Goal: Feedback & Contribution: Leave review/rating

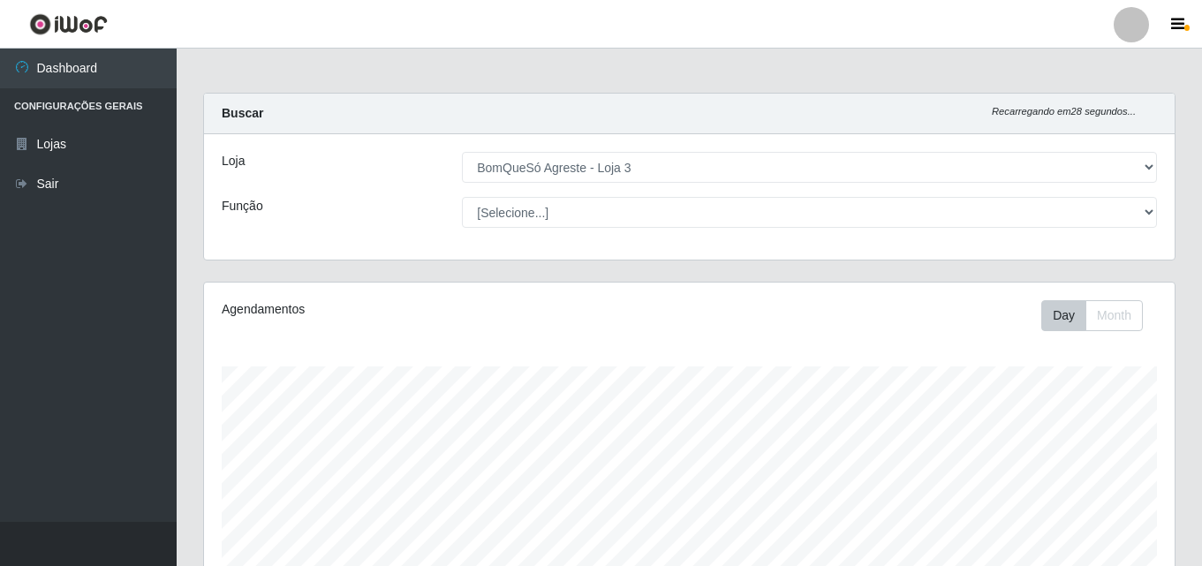
select select "215"
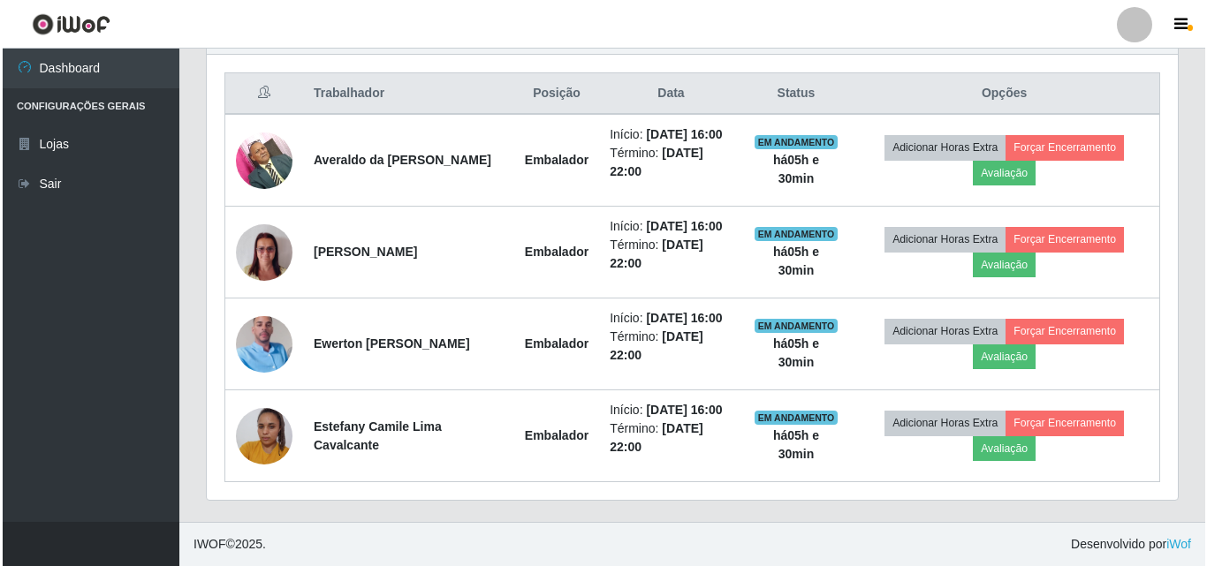
scroll to position [734, 0]
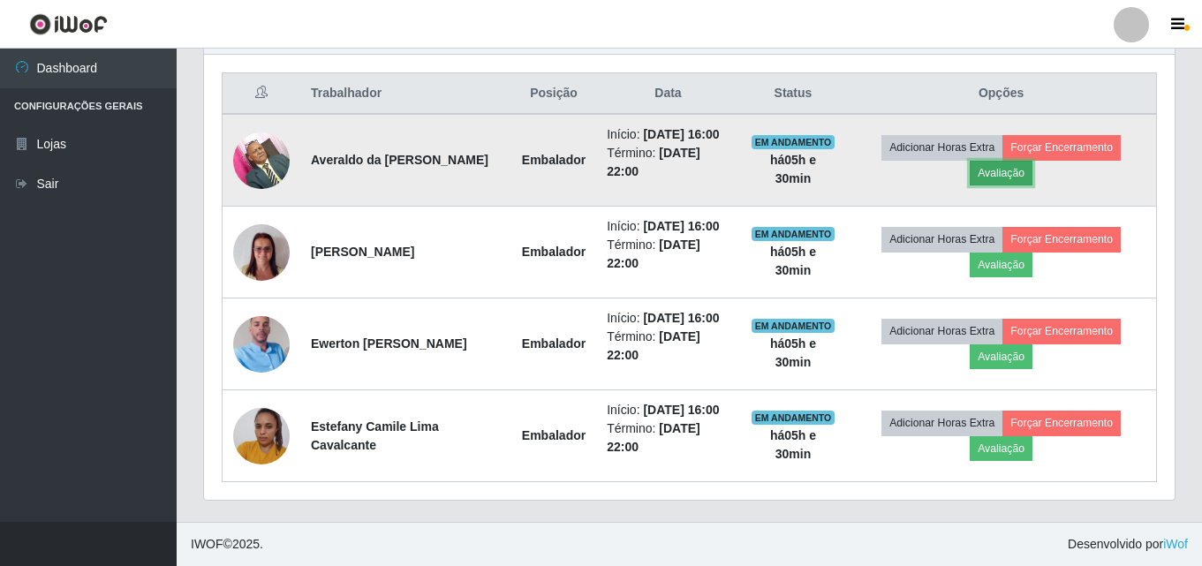
click at [1022, 161] on button "Avaliação" at bounding box center [1001, 173] width 63 height 25
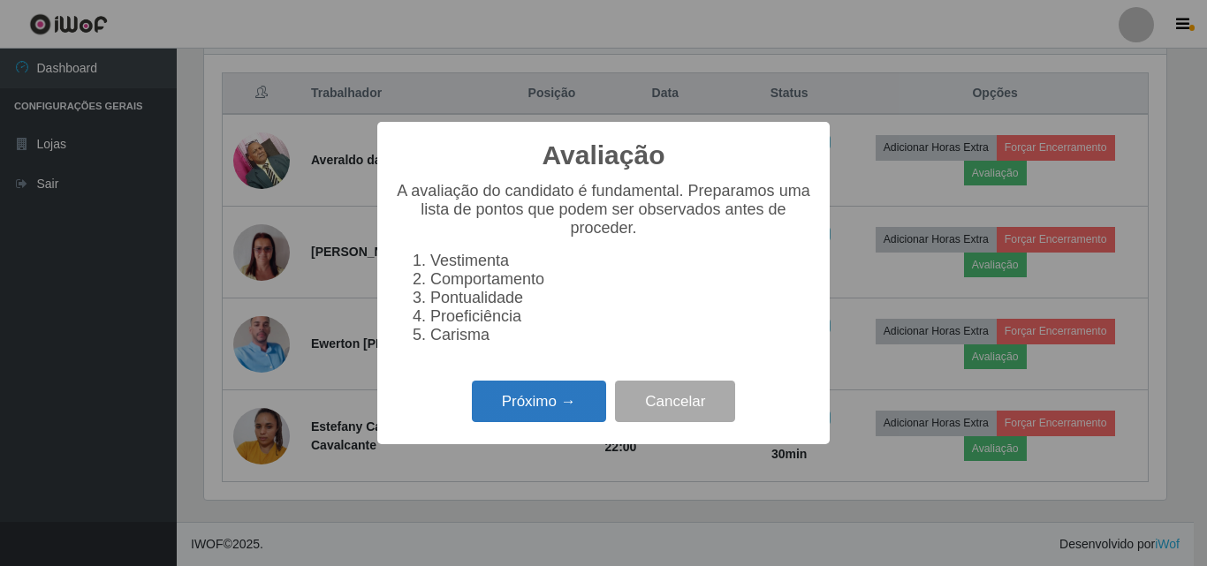
click at [580, 413] on button "Próximo →" at bounding box center [539, 402] width 134 height 42
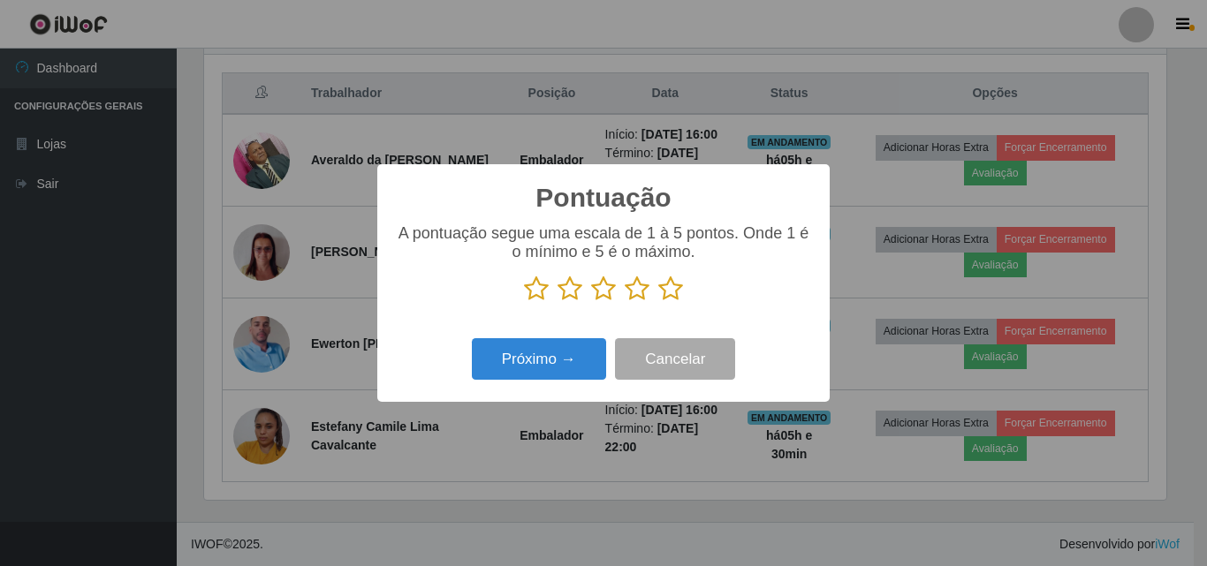
click at [667, 287] on icon at bounding box center [670, 289] width 25 height 27
click at [658, 302] on input "radio" at bounding box center [658, 302] width 0 height 0
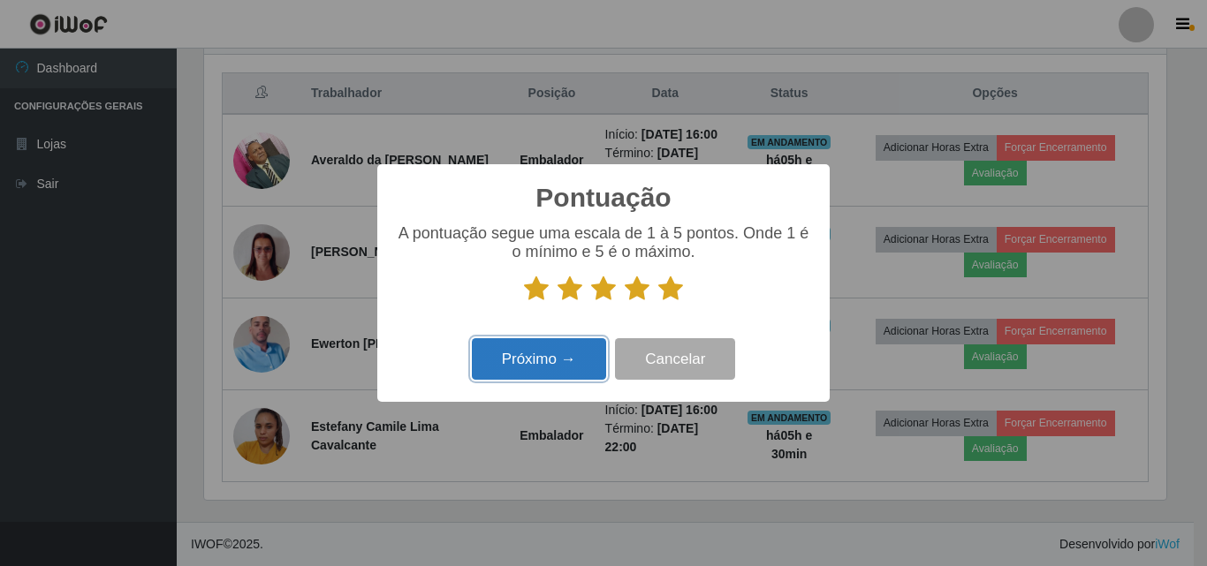
click at [548, 365] on button "Próximo →" at bounding box center [539, 359] width 134 height 42
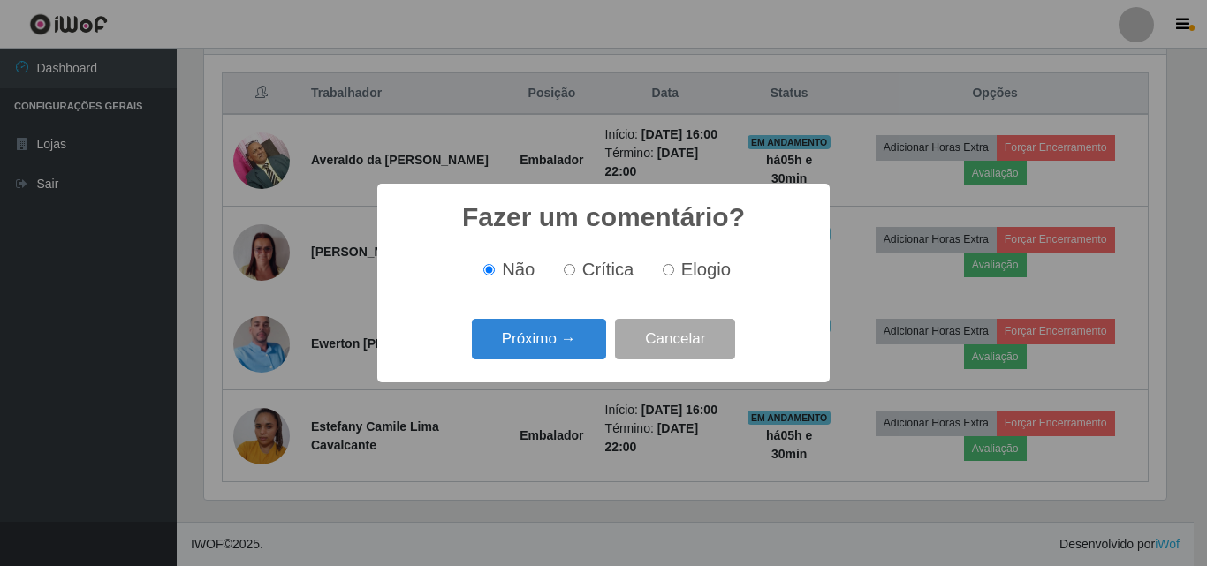
click at [677, 269] on label "Elogio" at bounding box center [693, 270] width 75 height 20
click at [674, 269] on input "Elogio" at bounding box center [668, 269] width 11 height 11
radio input "true"
click at [552, 348] on button "Próximo →" at bounding box center [539, 340] width 134 height 42
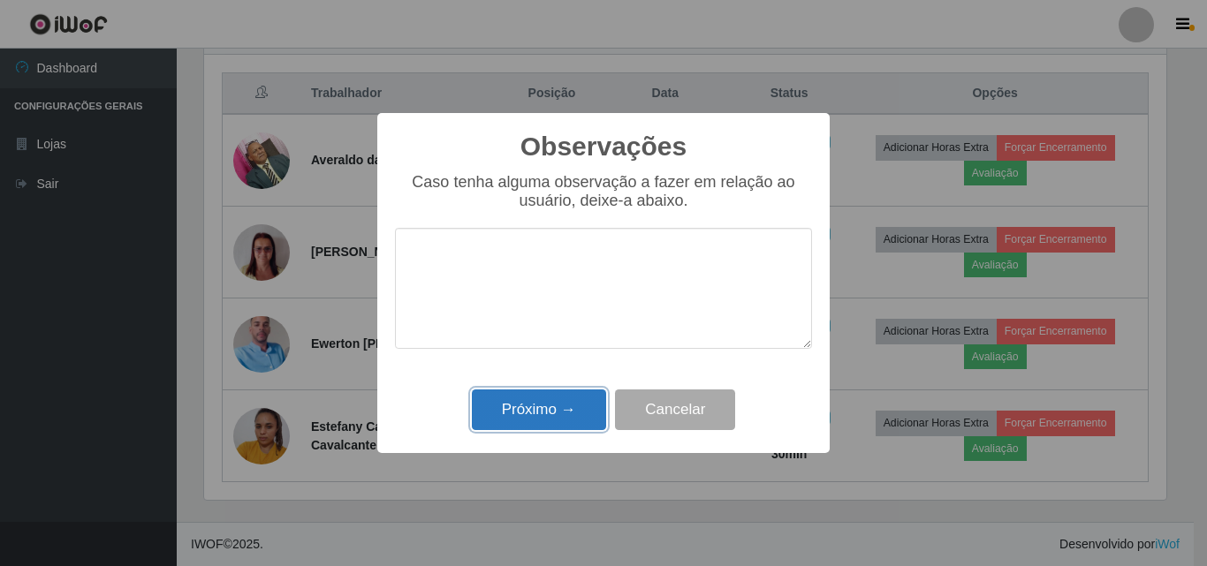
click at [550, 402] on button "Próximo →" at bounding box center [539, 411] width 134 height 42
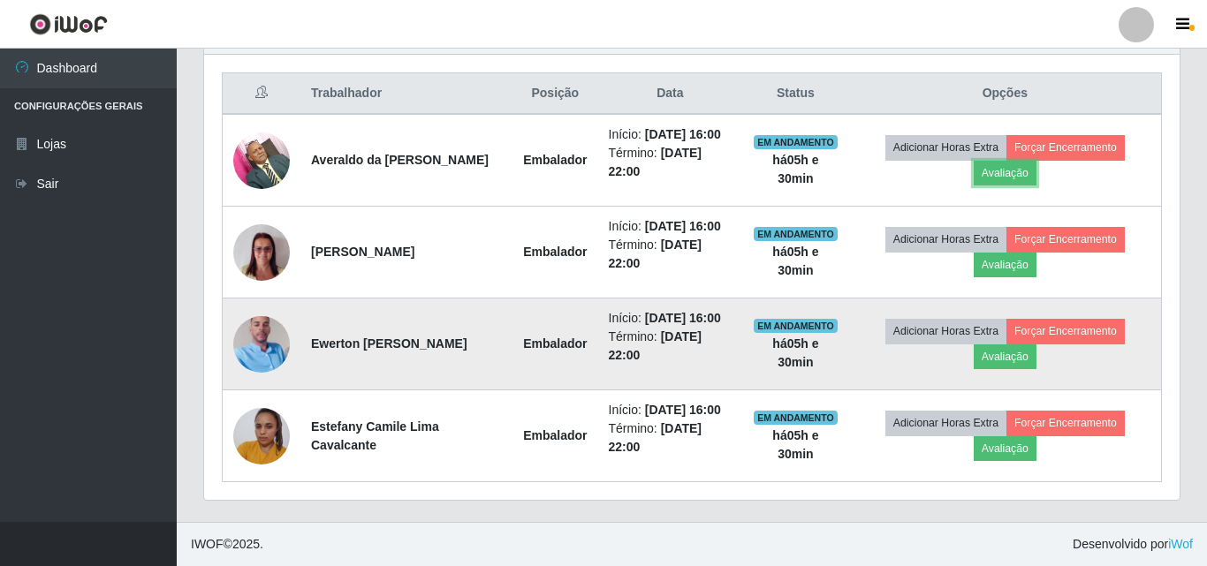
scroll to position [367, 971]
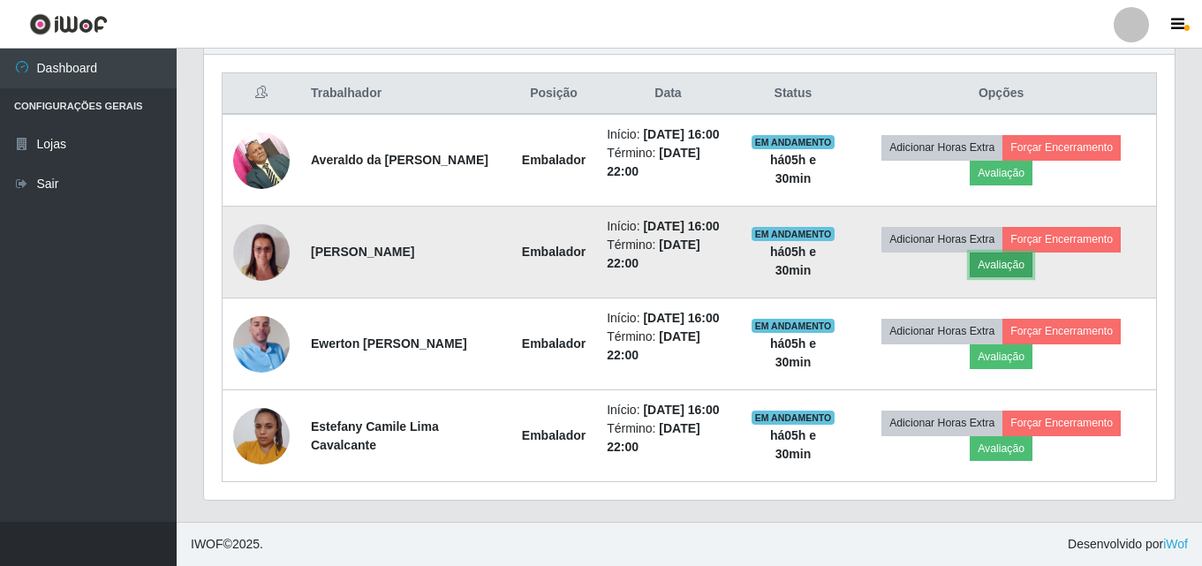
click at [1017, 253] on button "Avaliação" at bounding box center [1001, 265] width 63 height 25
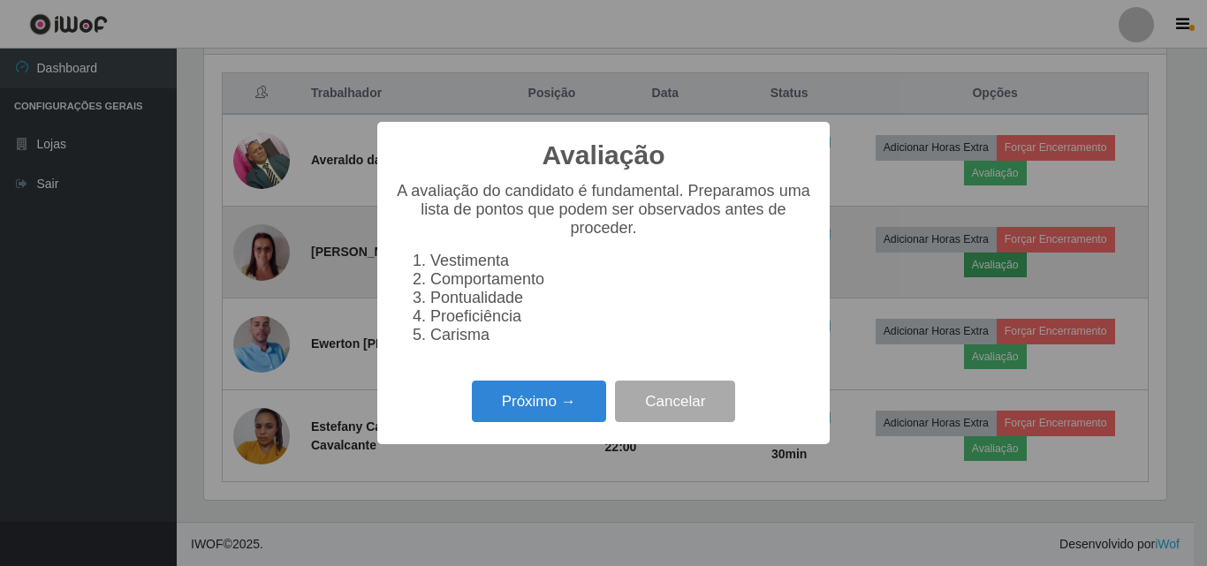
scroll to position [367, 962]
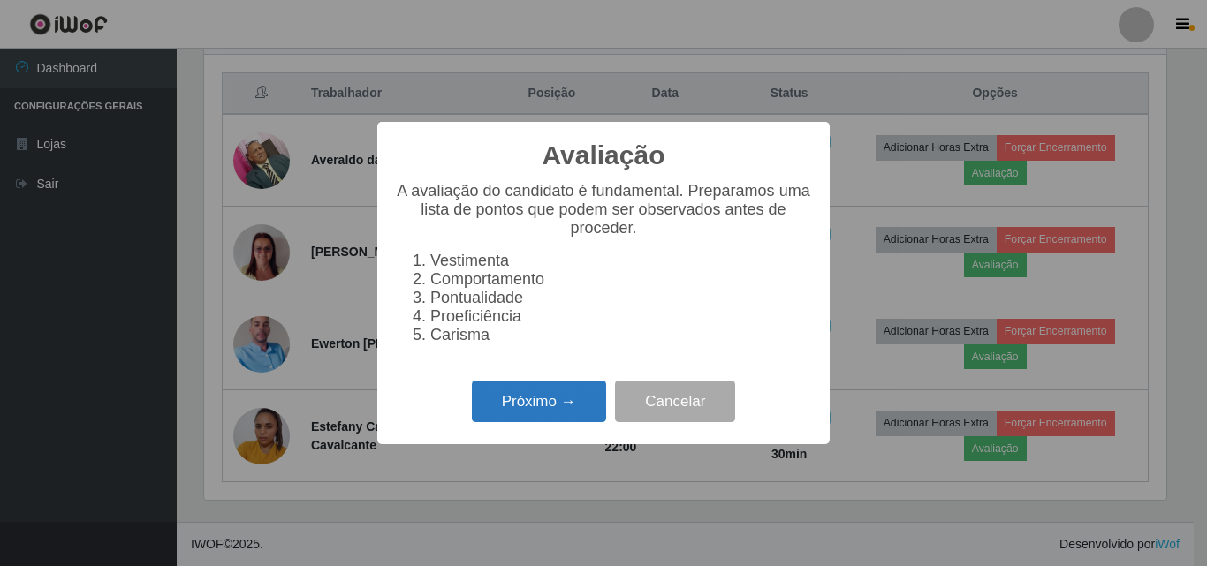
click at [557, 413] on button "Próximo →" at bounding box center [539, 402] width 134 height 42
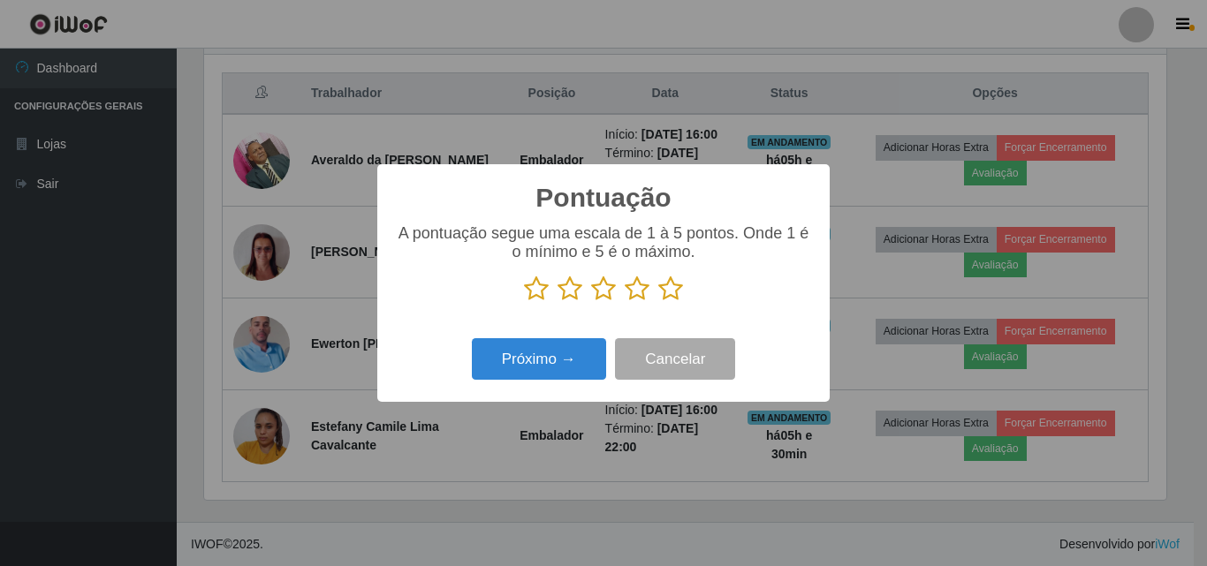
scroll to position [883137, 882542]
click at [669, 287] on icon at bounding box center [670, 289] width 25 height 27
click at [658, 302] on input "radio" at bounding box center [658, 302] width 0 height 0
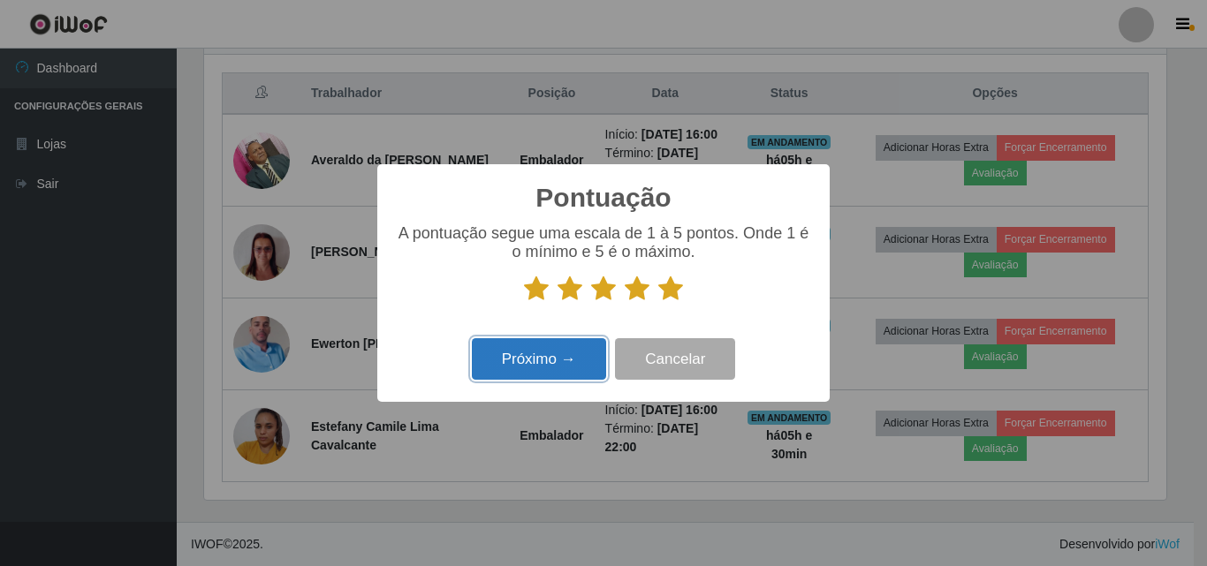
click at [579, 371] on button "Próximo →" at bounding box center [539, 359] width 134 height 42
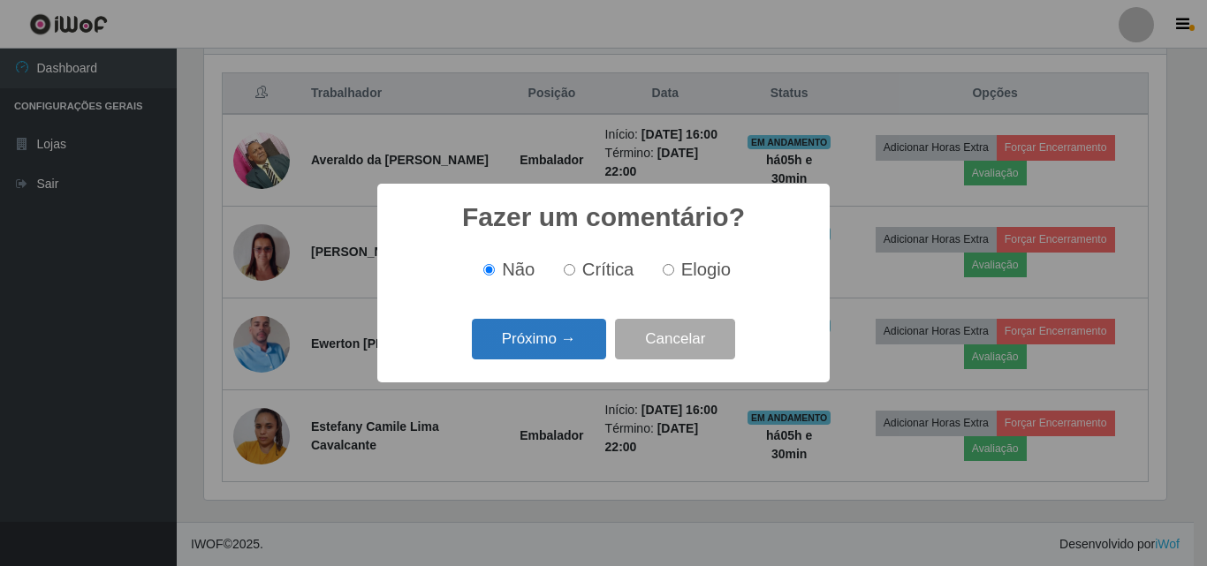
click at [581, 348] on button "Próximo →" at bounding box center [539, 340] width 134 height 42
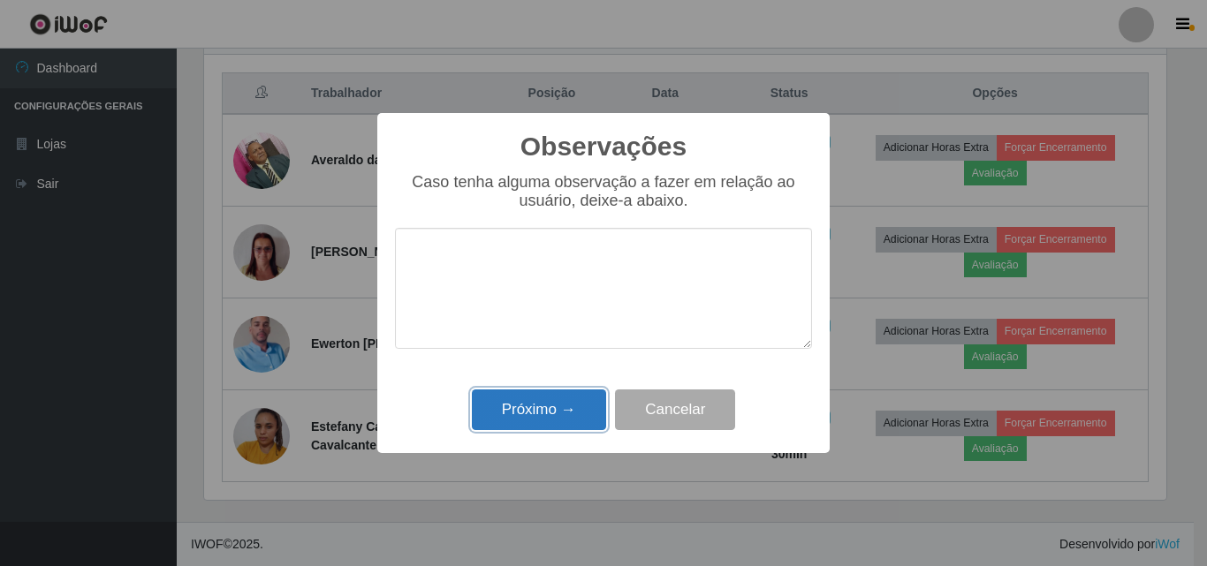
click at [541, 413] on button "Próximo →" at bounding box center [539, 411] width 134 height 42
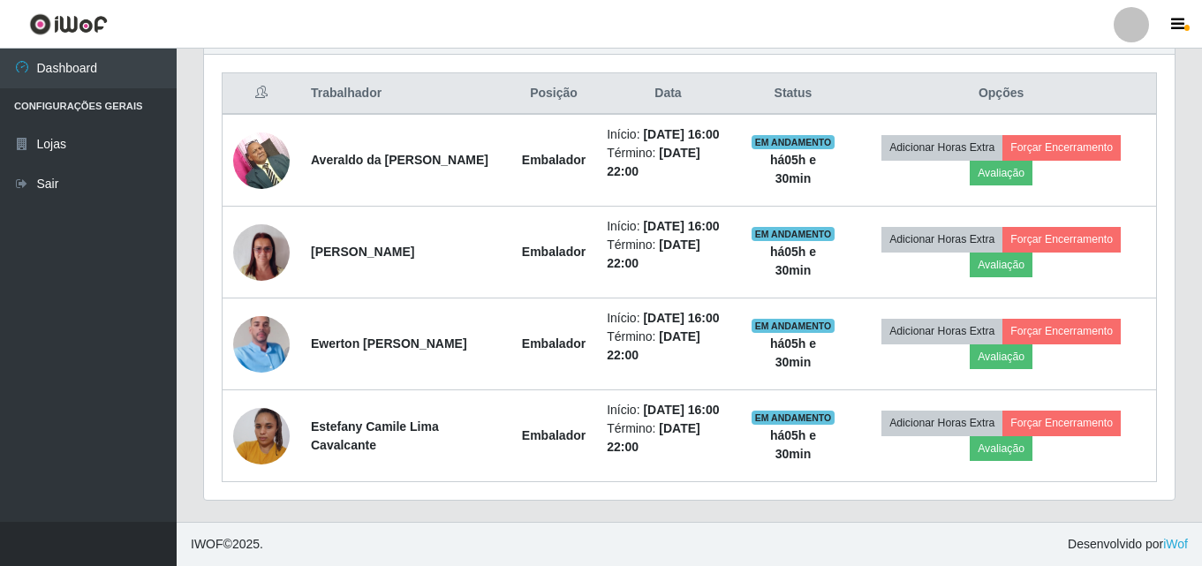
scroll to position [367, 971]
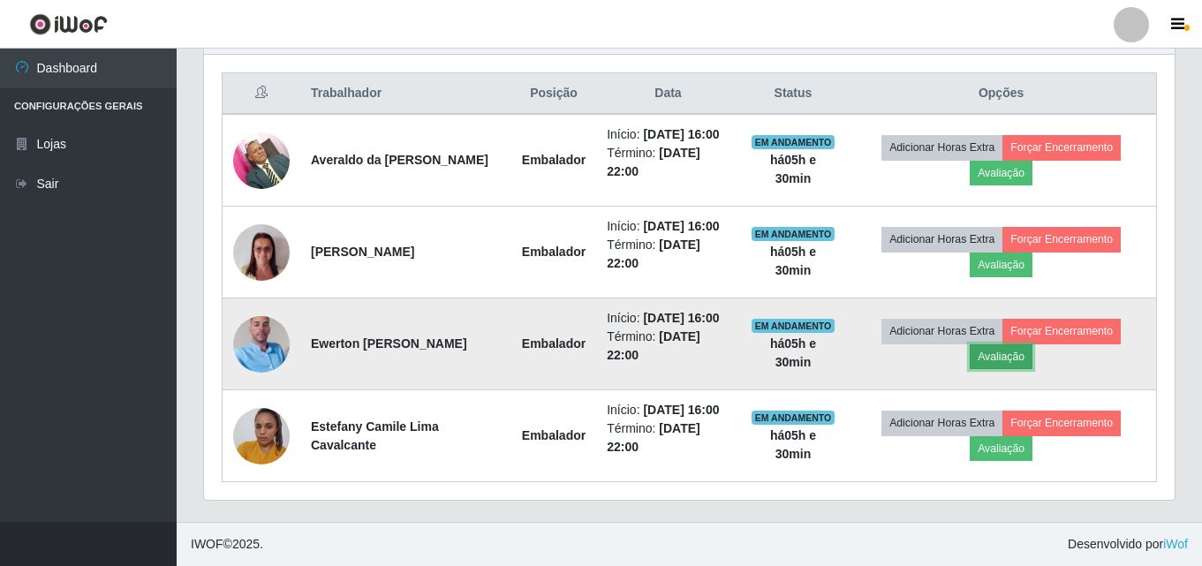
click at [995, 345] on button "Avaliação" at bounding box center [1001, 357] width 63 height 25
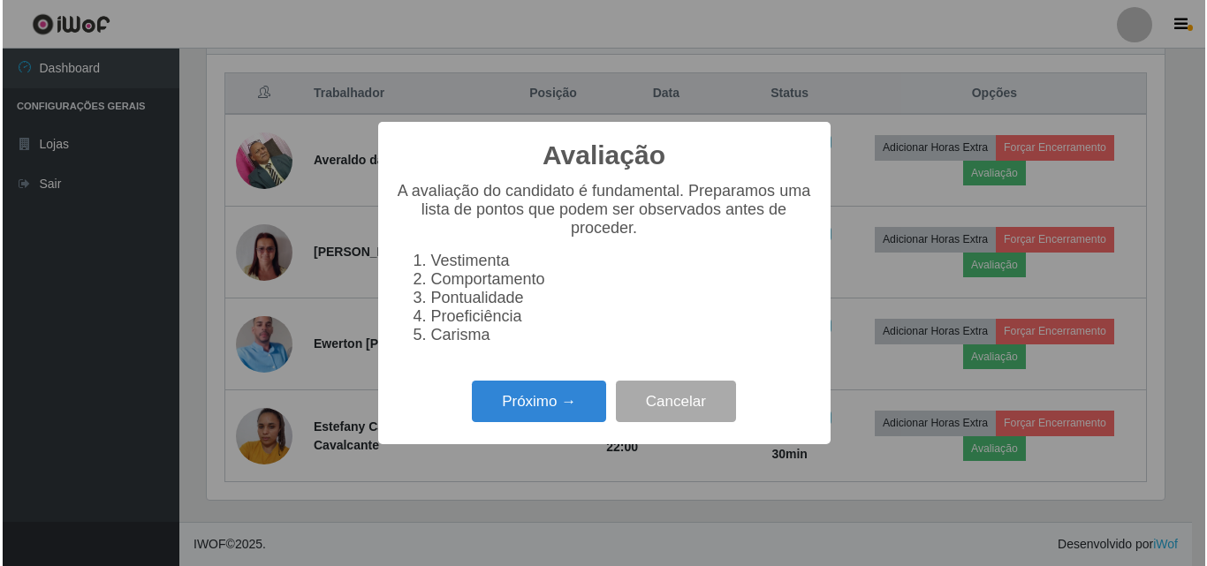
scroll to position [367, 962]
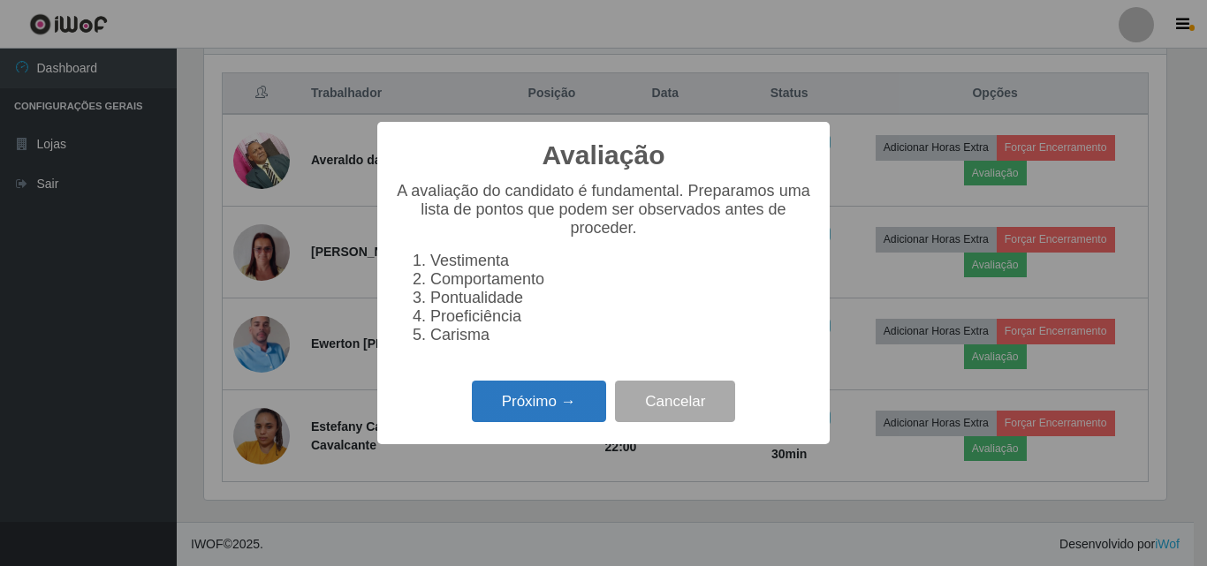
click at [557, 413] on button "Próximo →" at bounding box center [539, 402] width 134 height 42
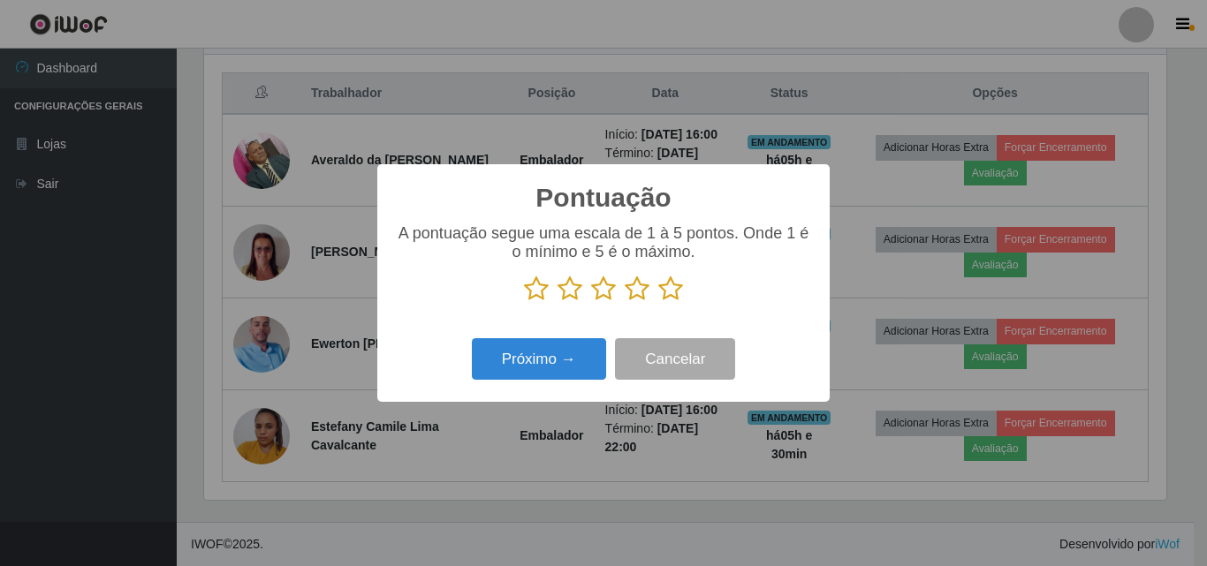
scroll to position [883137, 882542]
click at [679, 288] on icon at bounding box center [670, 289] width 25 height 27
click at [658, 302] on input "radio" at bounding box center [658, 302] width 0 height 0
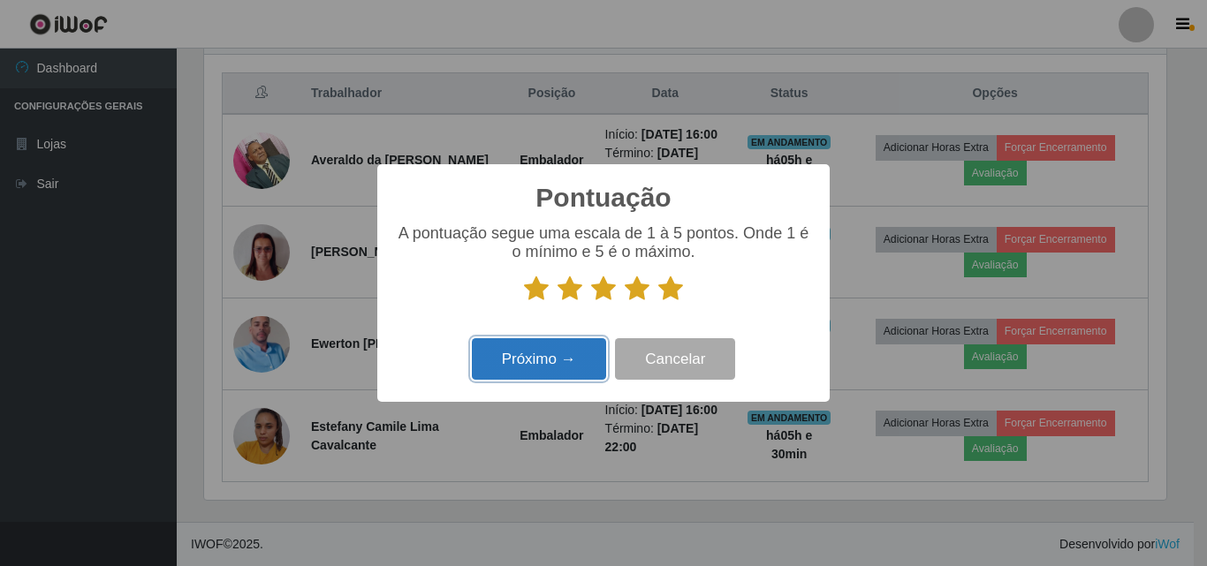
click at [583, 348] on button "Próximo →" at bounding box center [539, 359] width 134 height 42
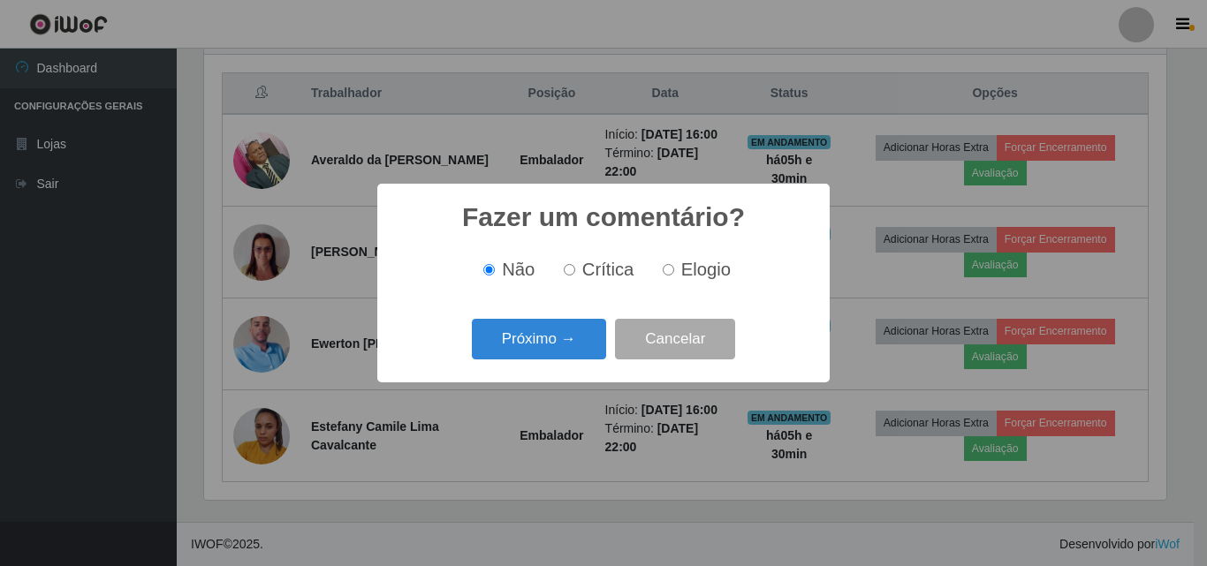
click at [699, 269] on span "Elogio" at bounding box center [705, 269] width 49 height 19
click at [674, 269] on input "Elogio" at bounding box center [668, 269] width 11 height 11
radio input "true"
click at [573, 340] on button "Próximo →" at bounding box center [539, 340] width 134 height 42
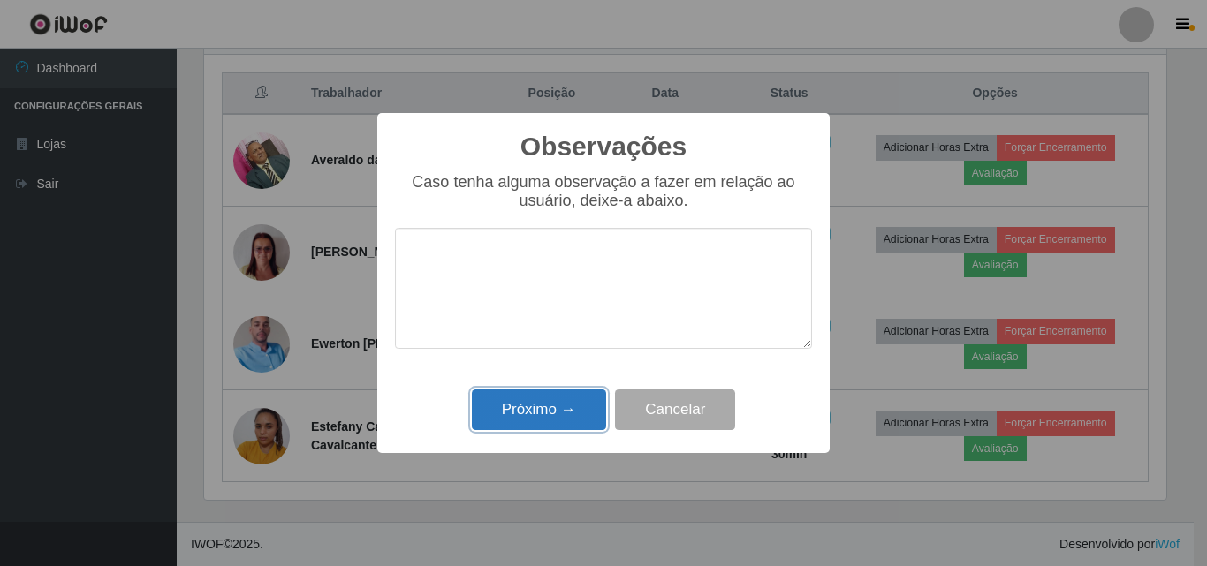
click at [545, 414] on button "Próximo →" at bounding box center [539, 411] width 134 height 42
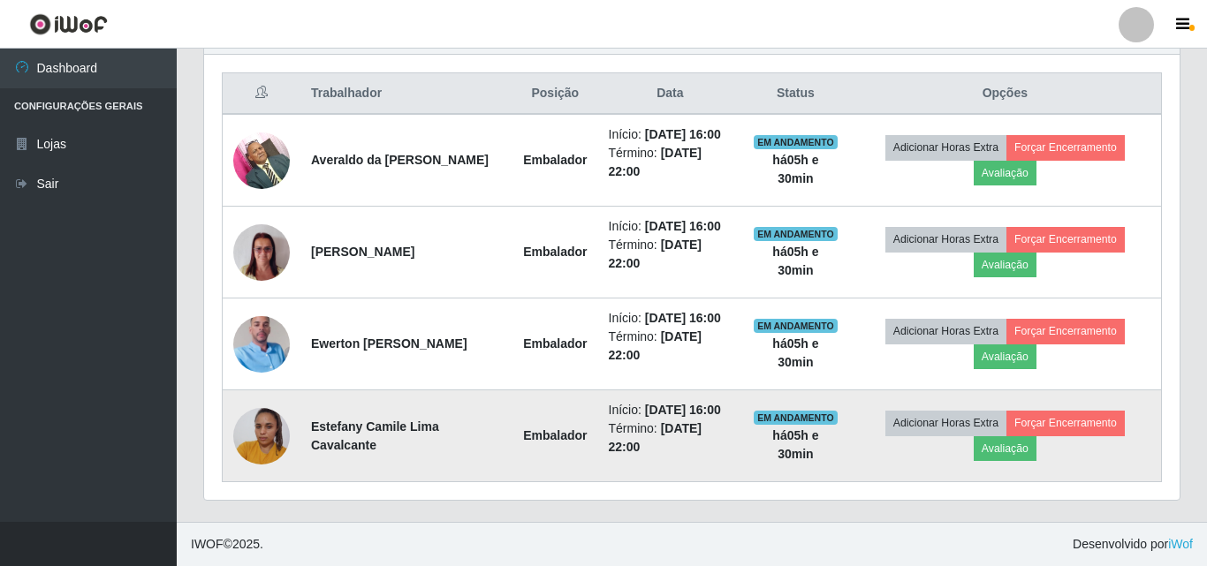
scroll to position [367, 971]
click at [1015, 445] on button "Avaliação" at bounding box center [1001, 448] width 63 height 25
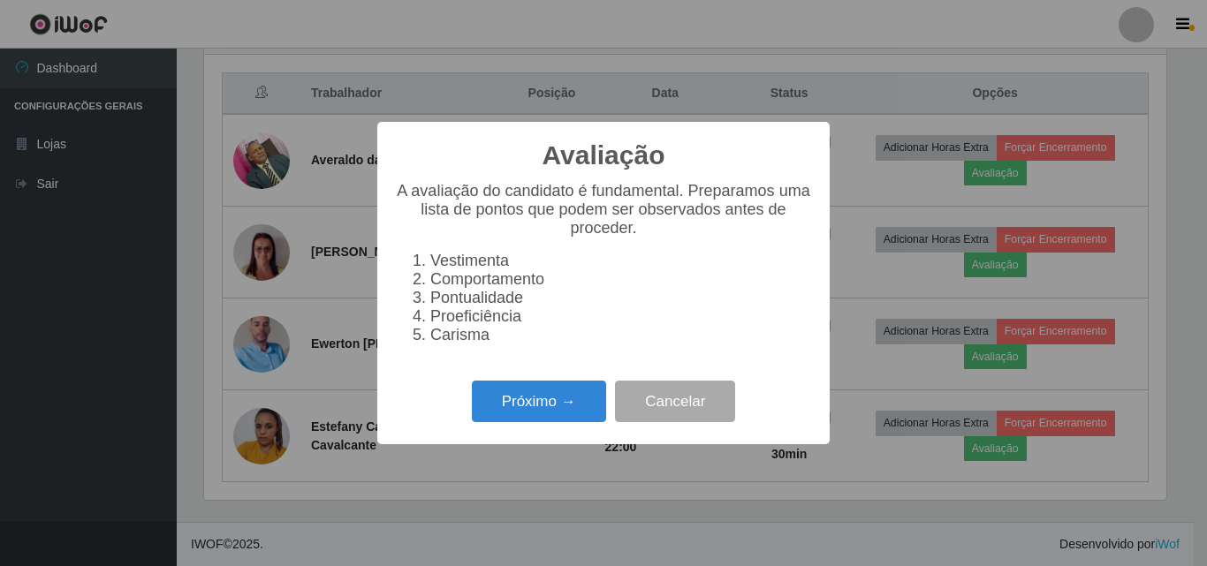
scroll to position [367, 962]
click at [591, 413] on button "Próximo →" at bounding box center [539, 402] width 134 height 42
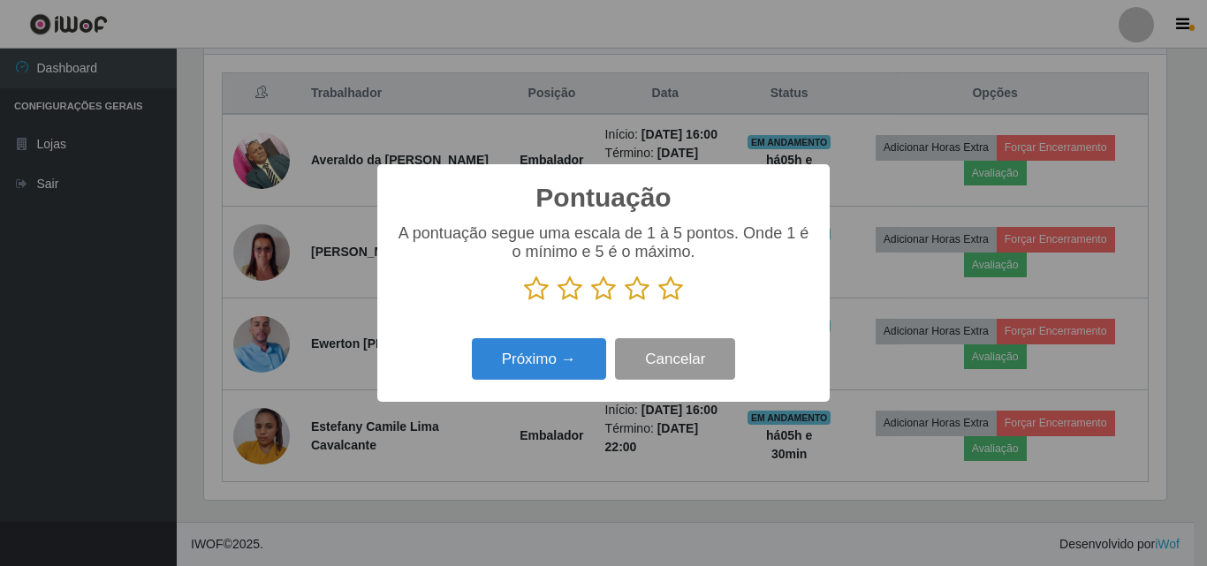
scroll to position [883137, 882542]
click at [679, 292] on icon at bounding box center [670, 289] width 25 height 27
click at [658, 302] on input "radio" at bounding box center [658, 302] width 0 height 0
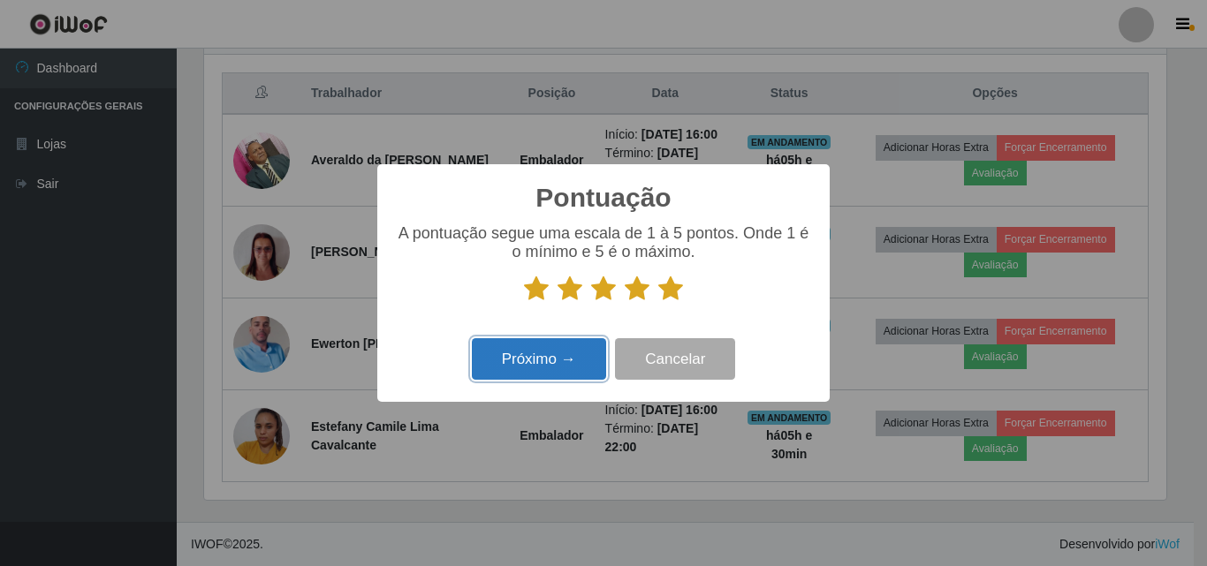
click at [580, 345] on button "Próximo →" at bounding box center [539, 359] width 134 height 42
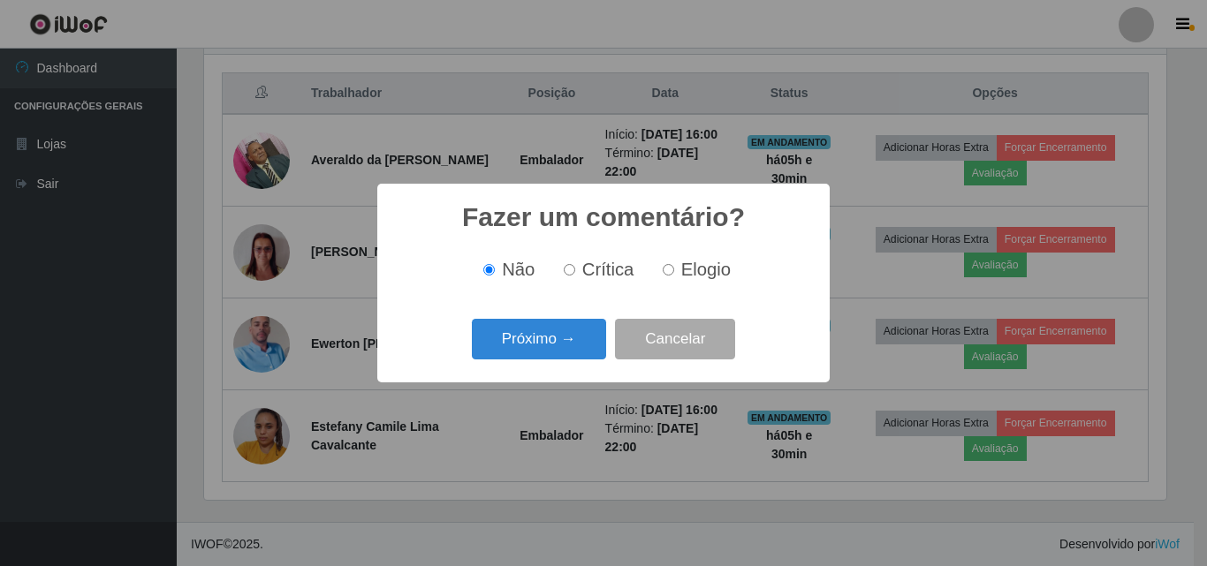
click at [675, 269] on label "Elogio" at bounding box center [693, 270] width 75 height 20
click at [674, 269] on input "Elogio" at bounding box center [668, 269] width 11 height 11
radio input "true"
click at [548, 351] on button "Próximo →" at bounding box center [539, 340] width 134 height 42
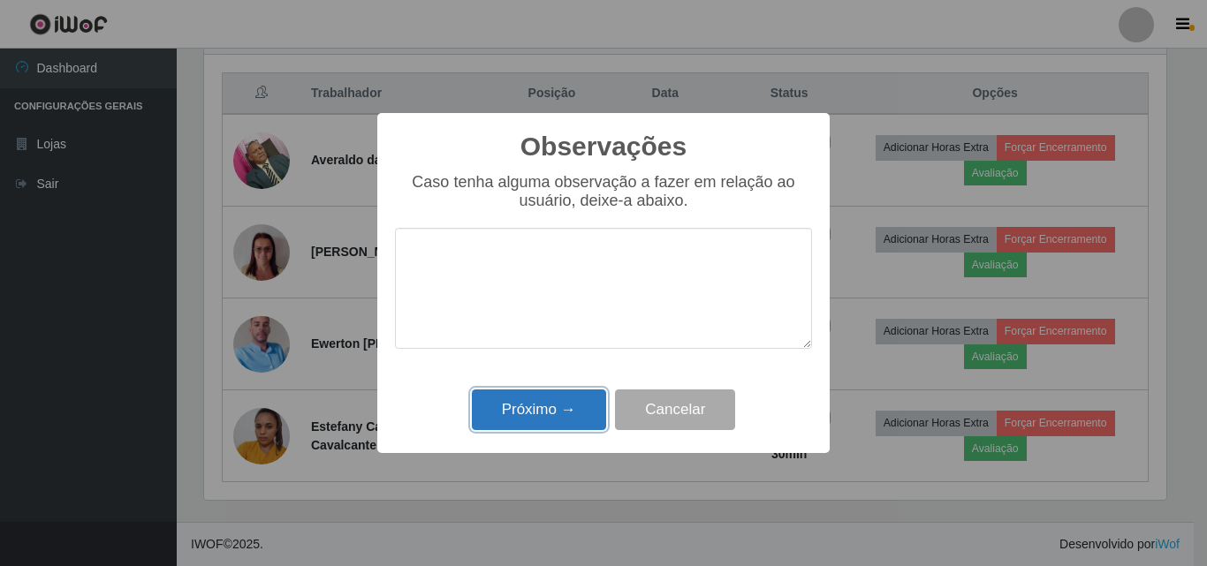
click at [540, 405] on button "Próximo →" at bounding box center [539, 411] width 134 height 42
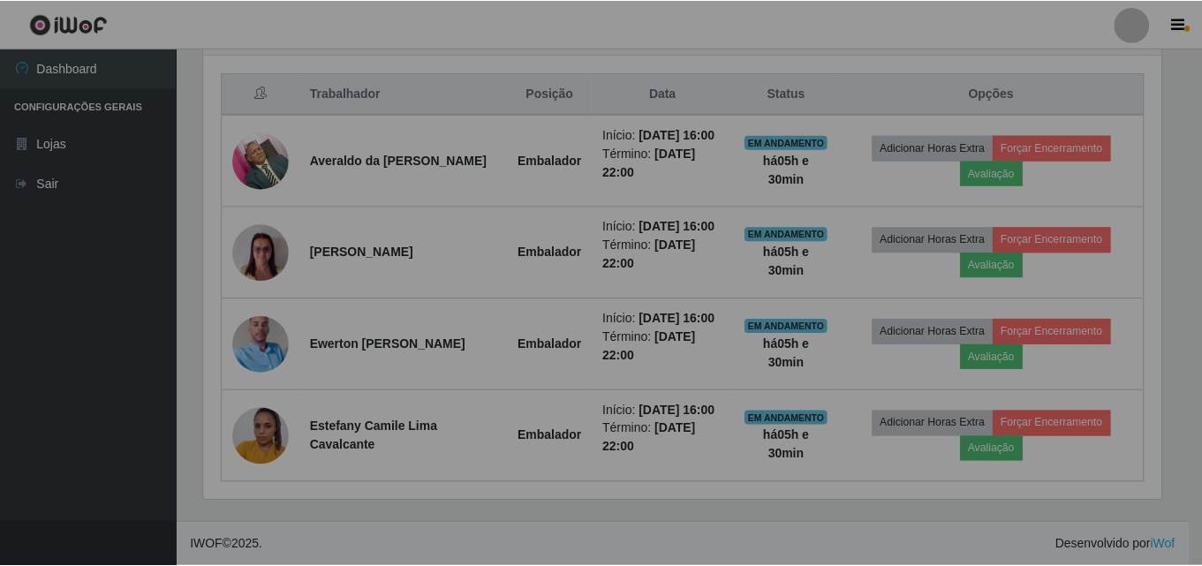
scroll to position [0, 0]
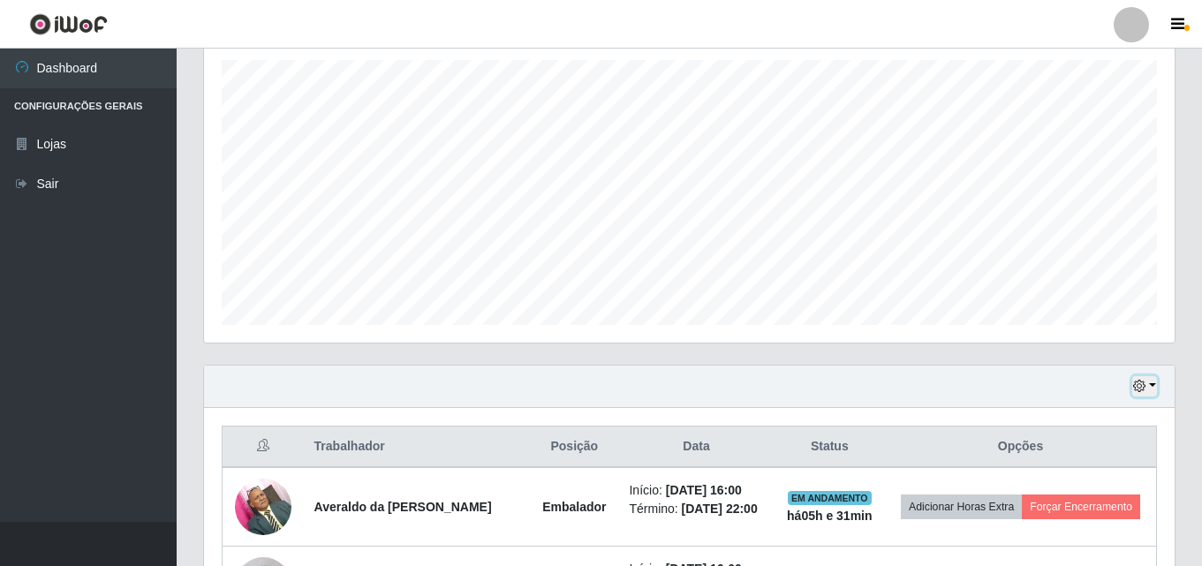
click at [1148, 385] on button "button" at bounding box center [1145, 386] width 25 height 20
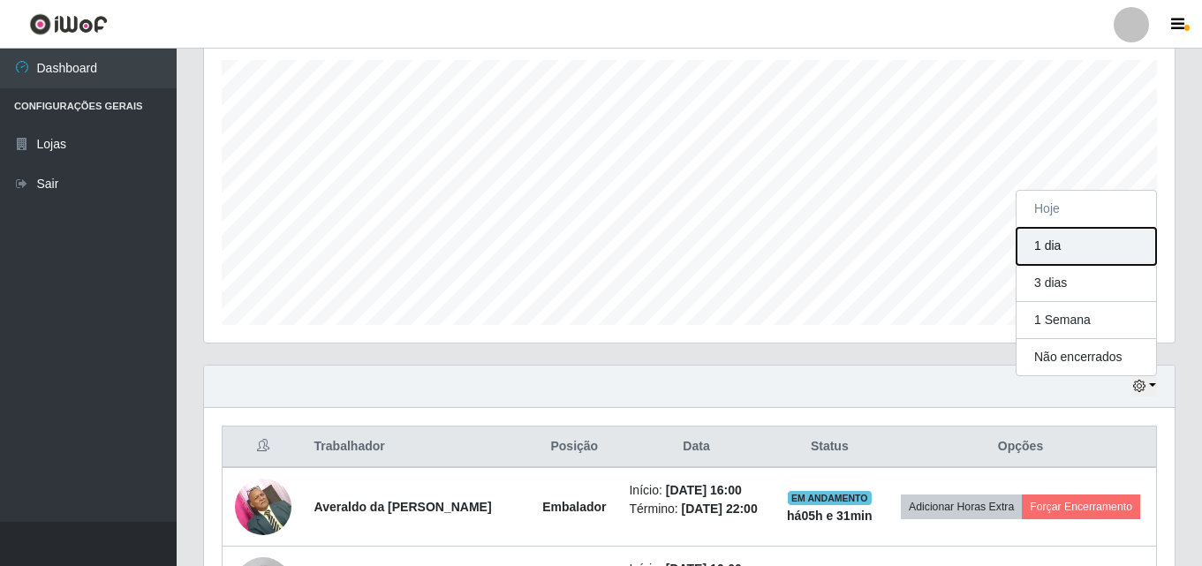
click at [1121, 251] on button "1 dia" at bounding box center [1087, 246] width 140 height 37
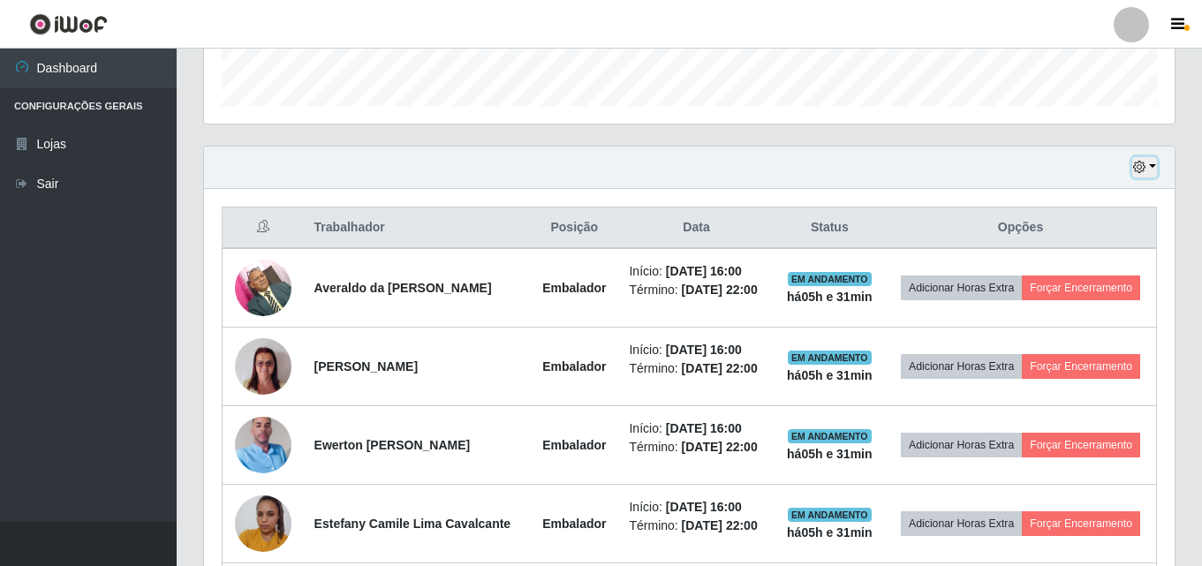
click at [1150, 165] on button "button" at bounding box center [1145, 167] width 25 height 20
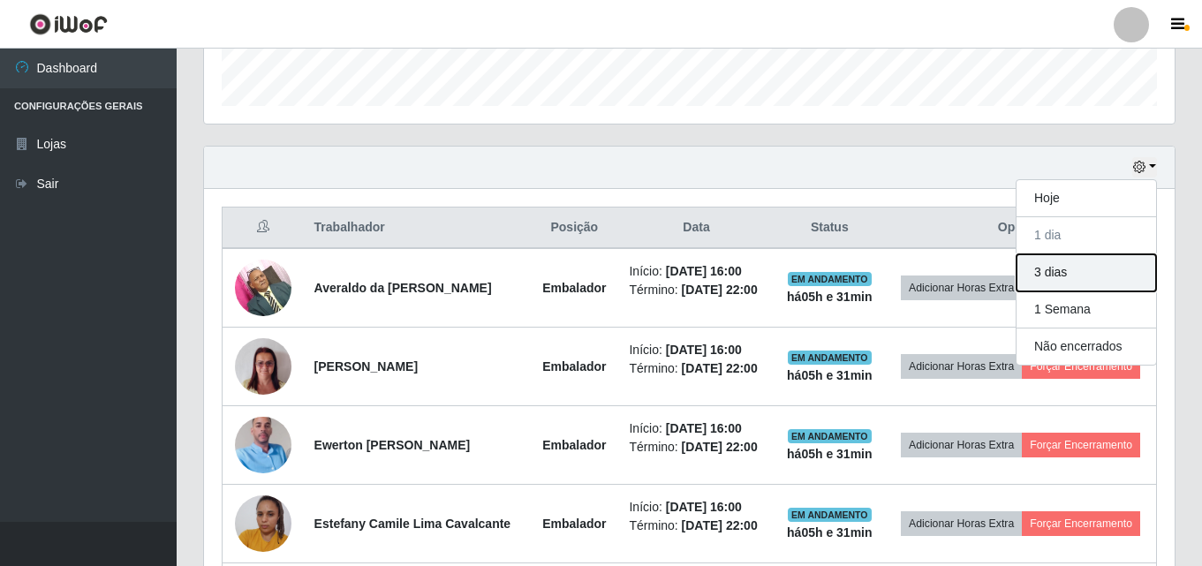
click at [1101, 283] on button "3 dias" at bounding box center [1087, 272] width 140 height 37
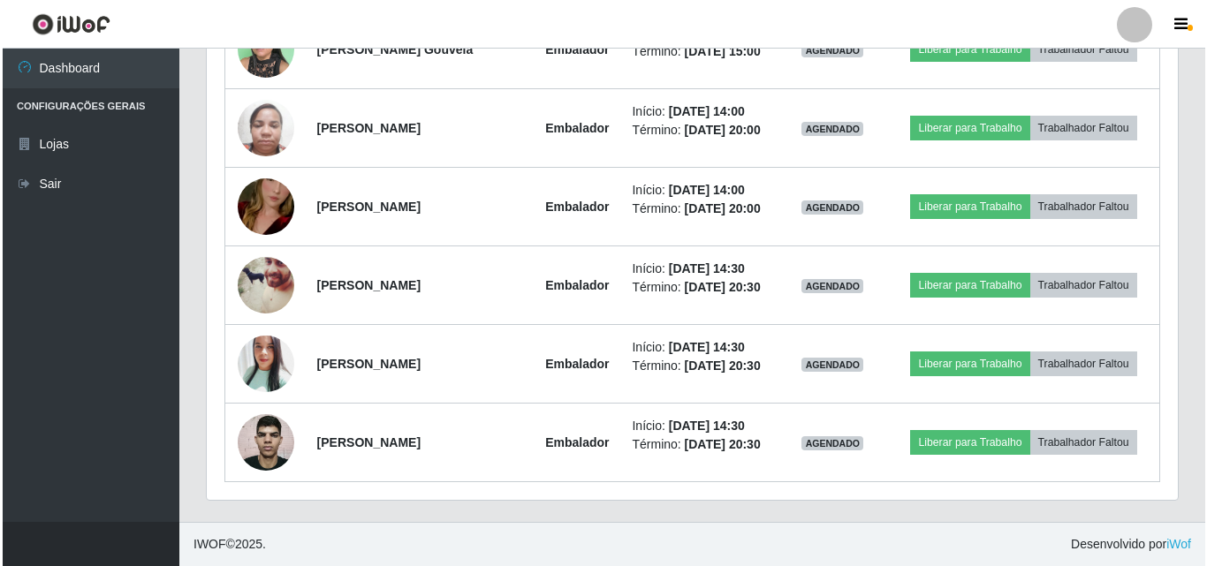
scroll to position [3353, 0]
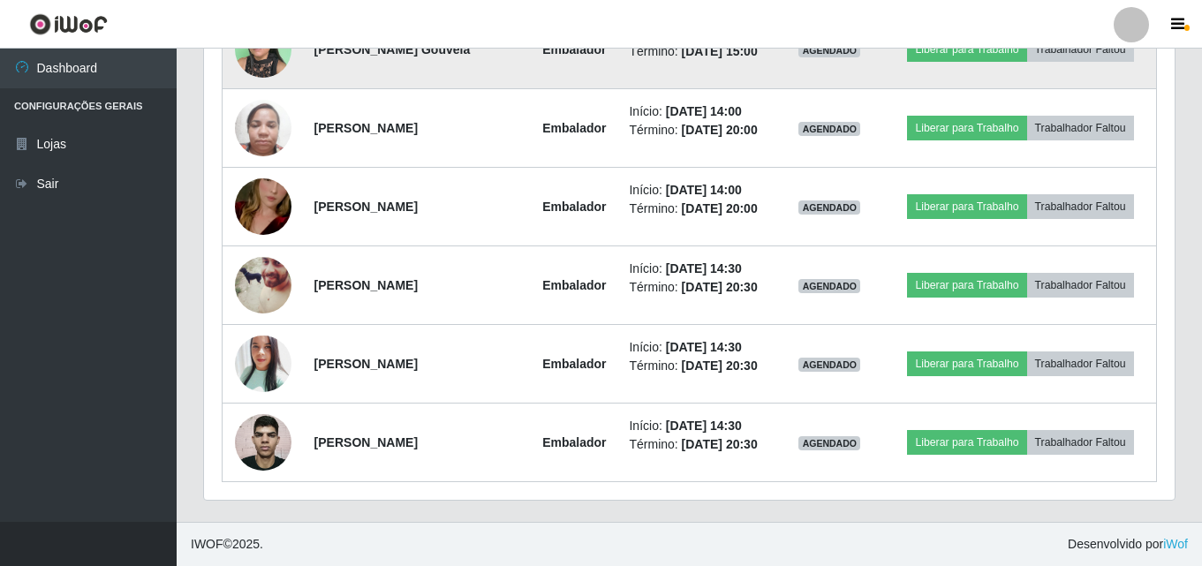
click at [264, 87] on img at bounding box center [263, 48] width 57 height 75
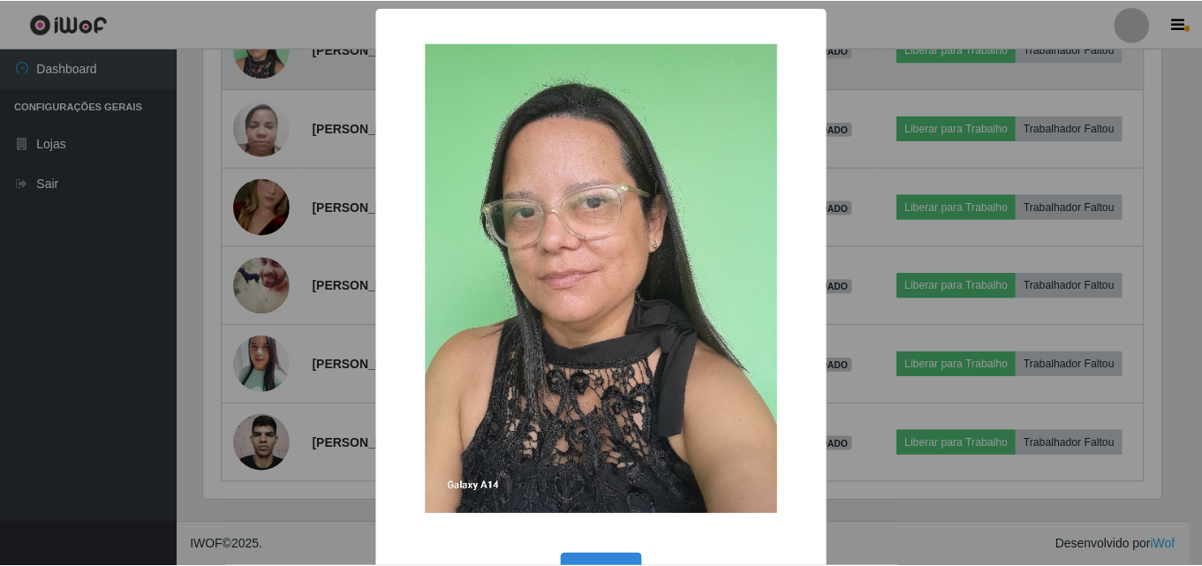
scroll to position [367, 962]
click at [264, 395] on div "× OK Cancel" at bounding box center [603, 283] width 1207 height 566
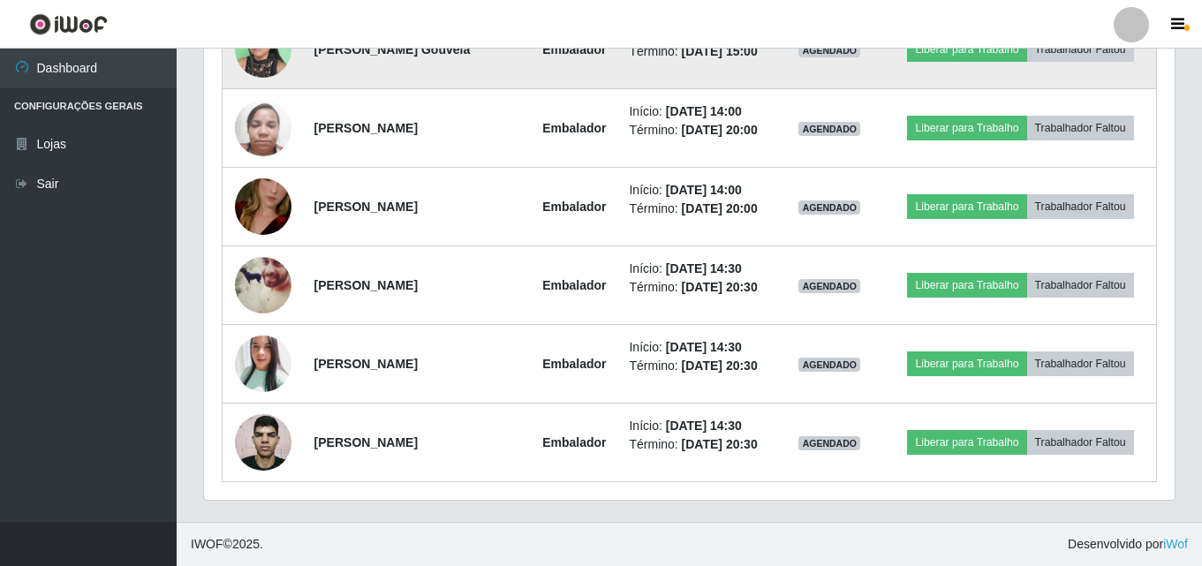
scroll to position [3441, 0]
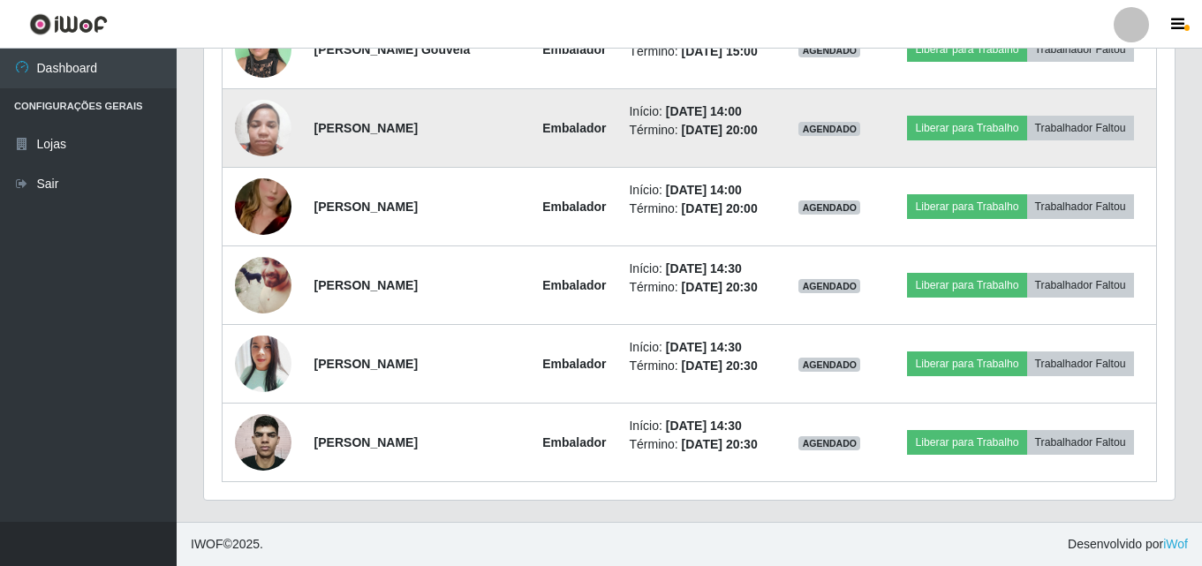
click at [264, 165] on img at bounding box center [263, 127] width 57 height 75
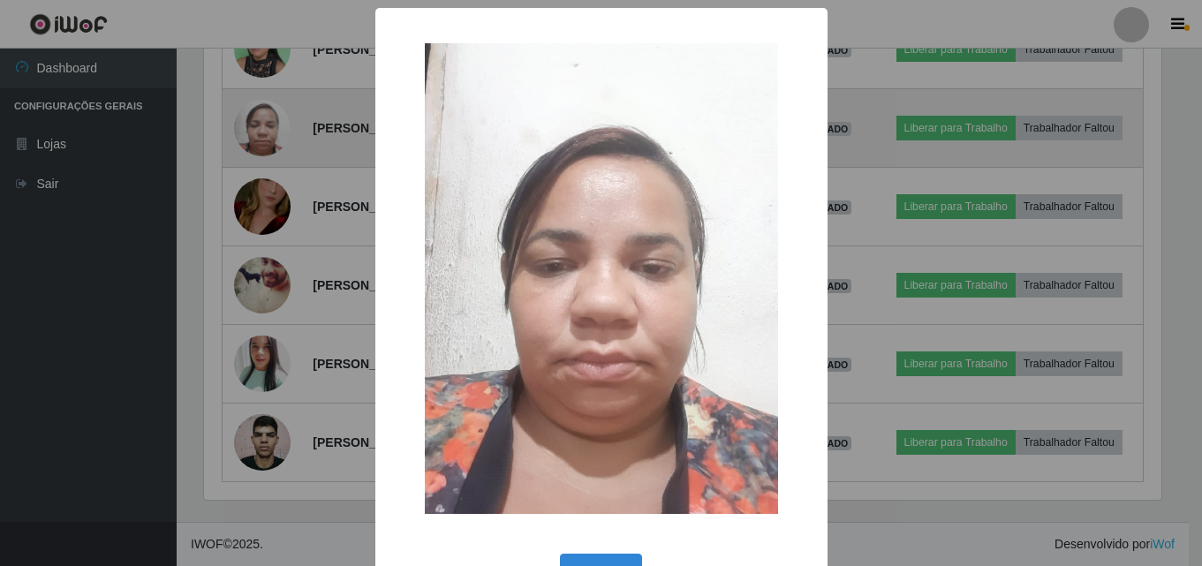
scroll to position [367, 962]
click at [264, 394] on div "× OK Cancel" at bounding box center [603, 283] width 1207 height 566
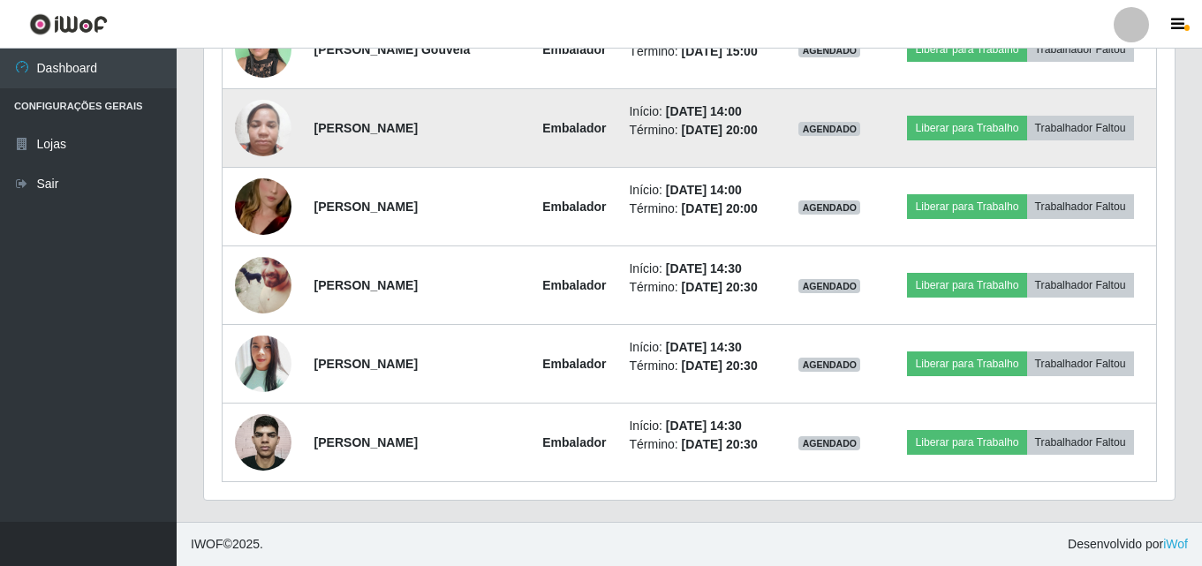
scroll to position [3618, 0]
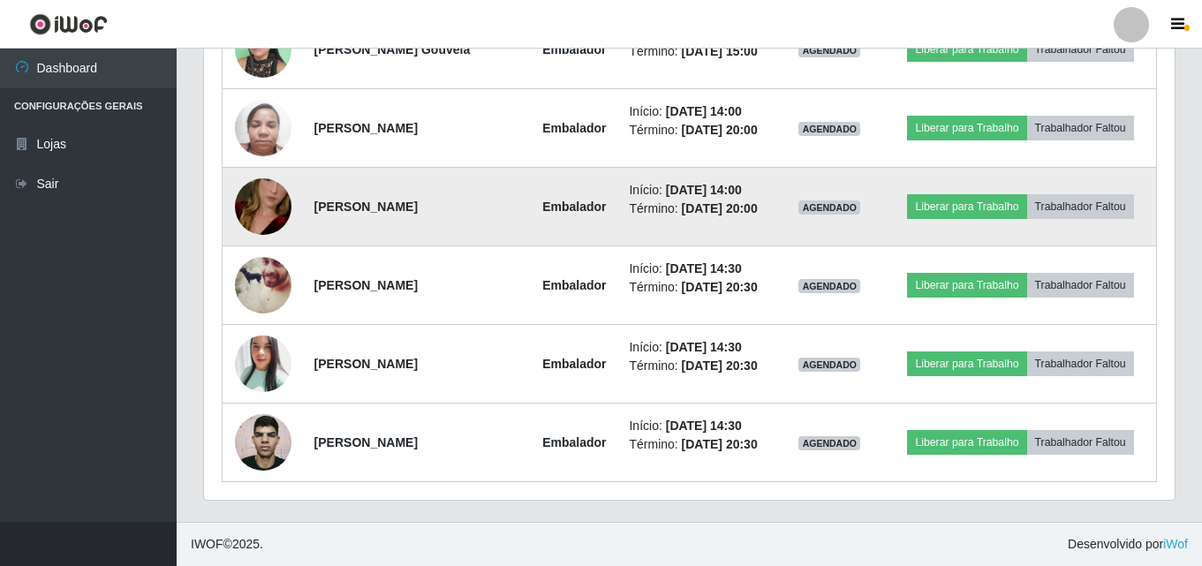
click at [267, 257] on img at bounding box center [263, 206] width 57 height 101
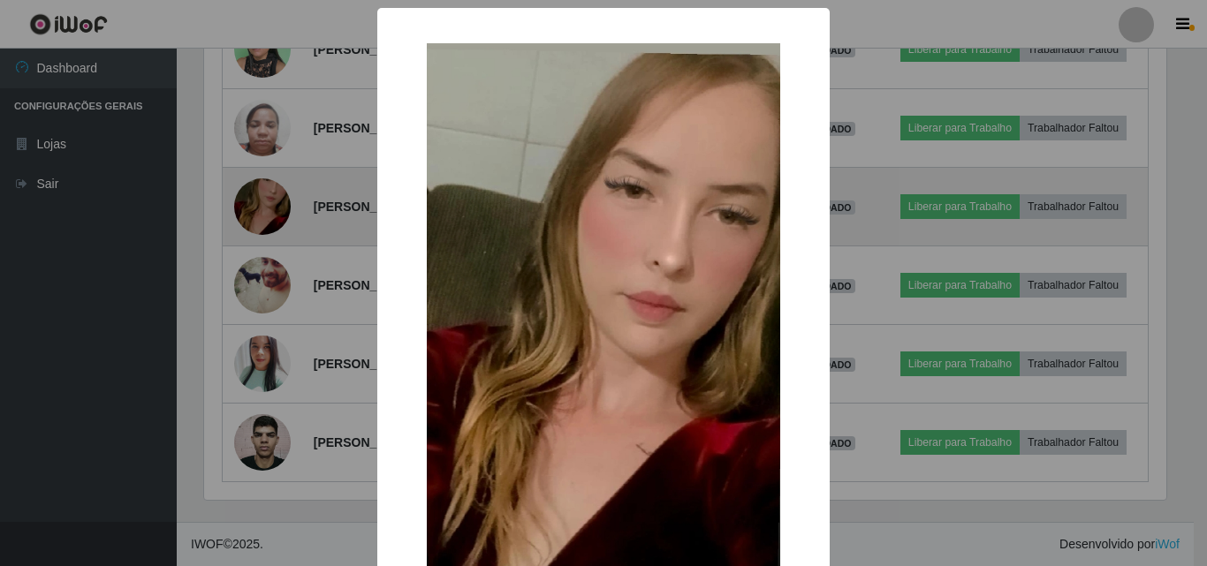
click at [267, 322] on div "× OK Cancel" at bounding box center [603, 283] width 1207 height 566
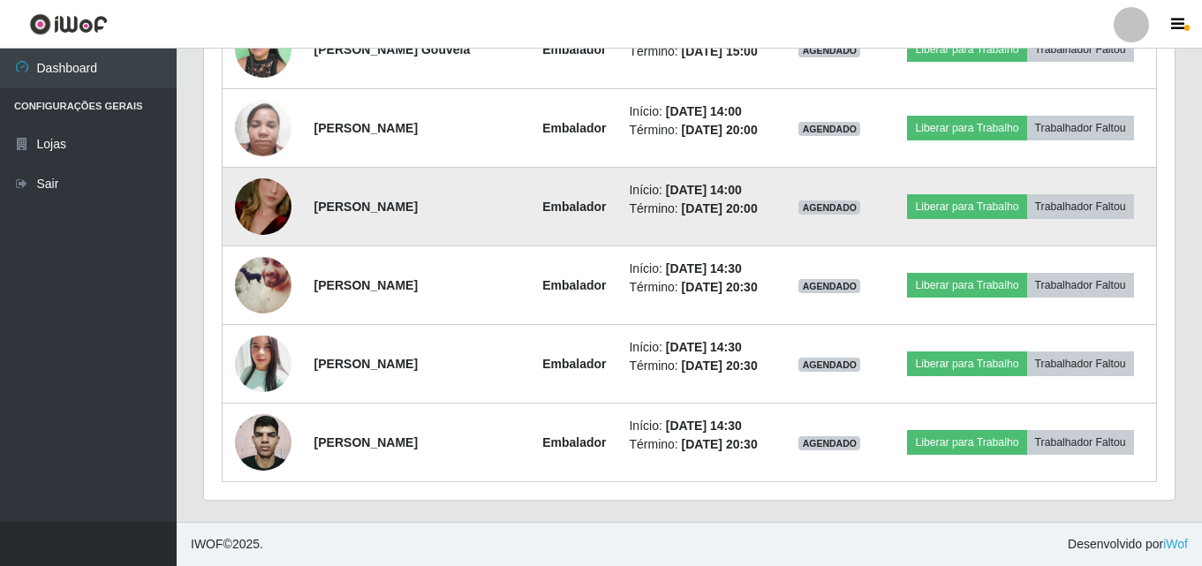
scroll to position [3784, 0]
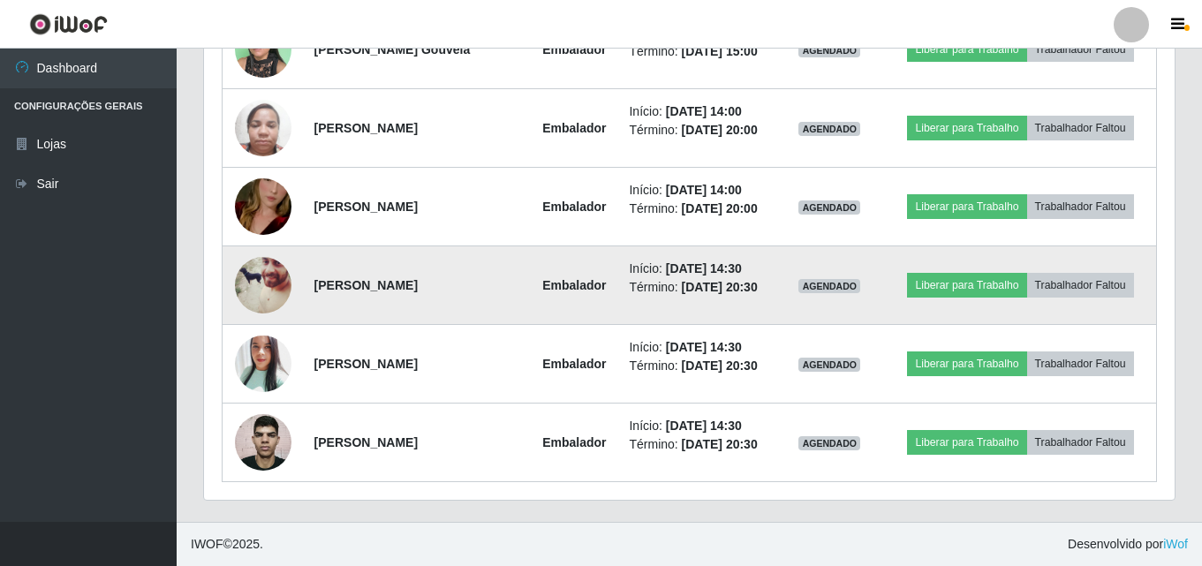
click at [273, 260] on img at bounding box center [263, 285] width 57 height 71
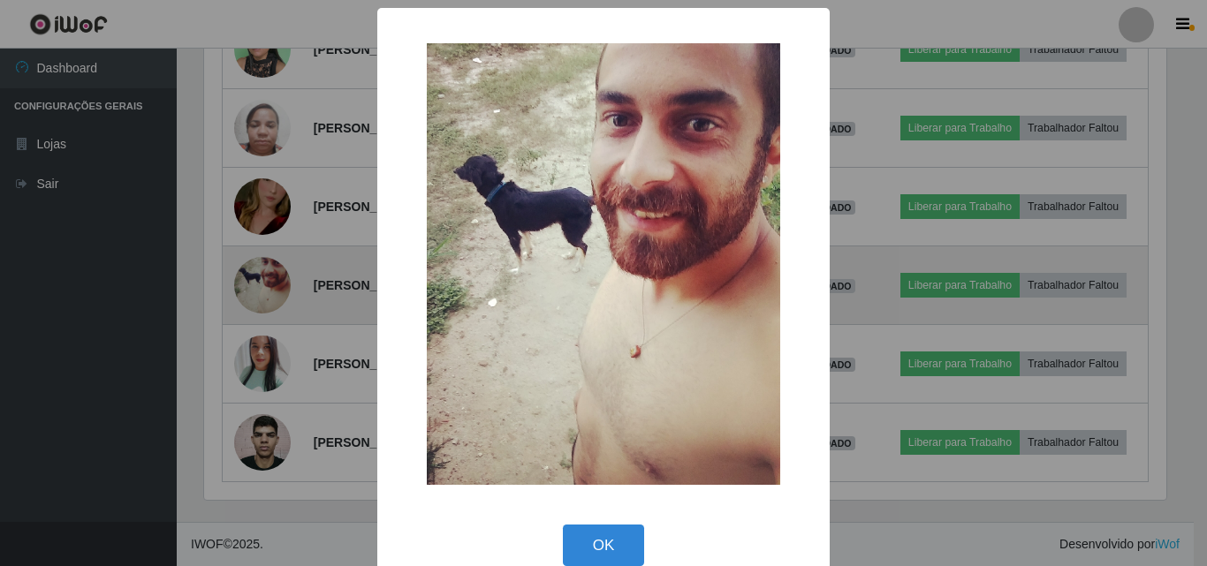
click at [273, 260] on div "× OK Cancel" at bounding box center [603, 283] width 1207 height 566
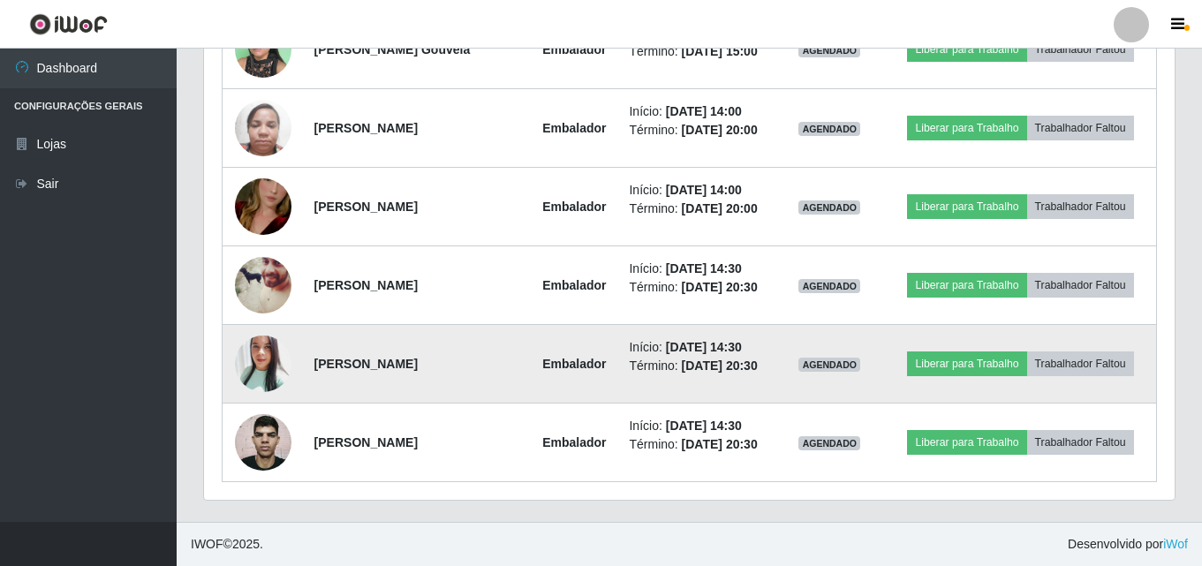
scroll to position [883137, 882533]
click at [262, 330] on img at bounding box center [263, 363] width 57 height 67
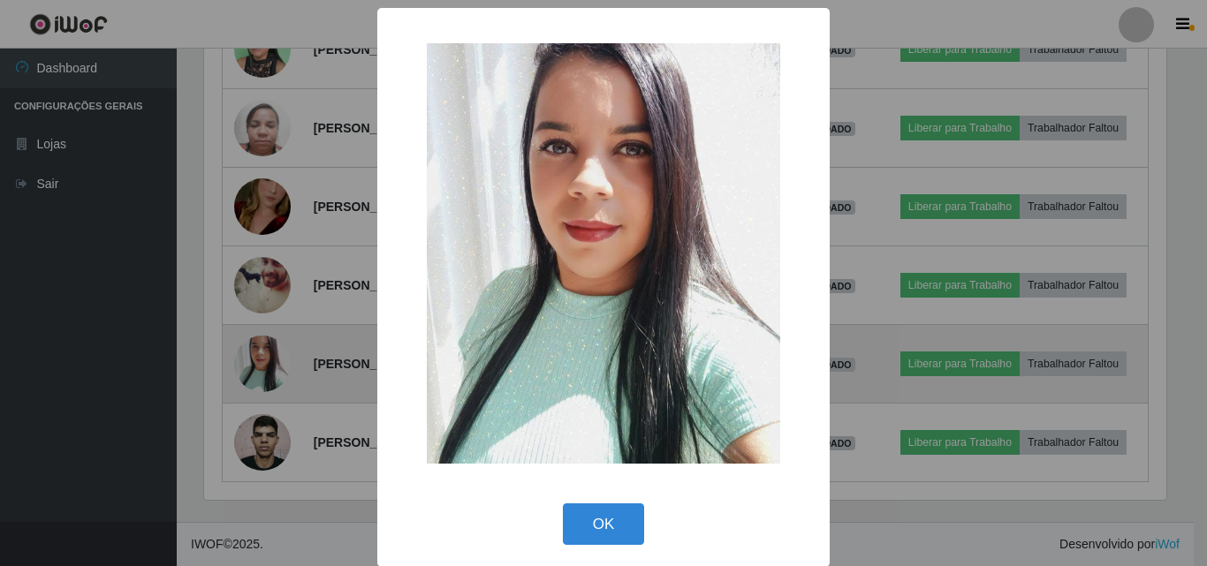
click at [262, 327] on div "× OK Cancel" at bounding box center [603, 283] width 1207 height 566
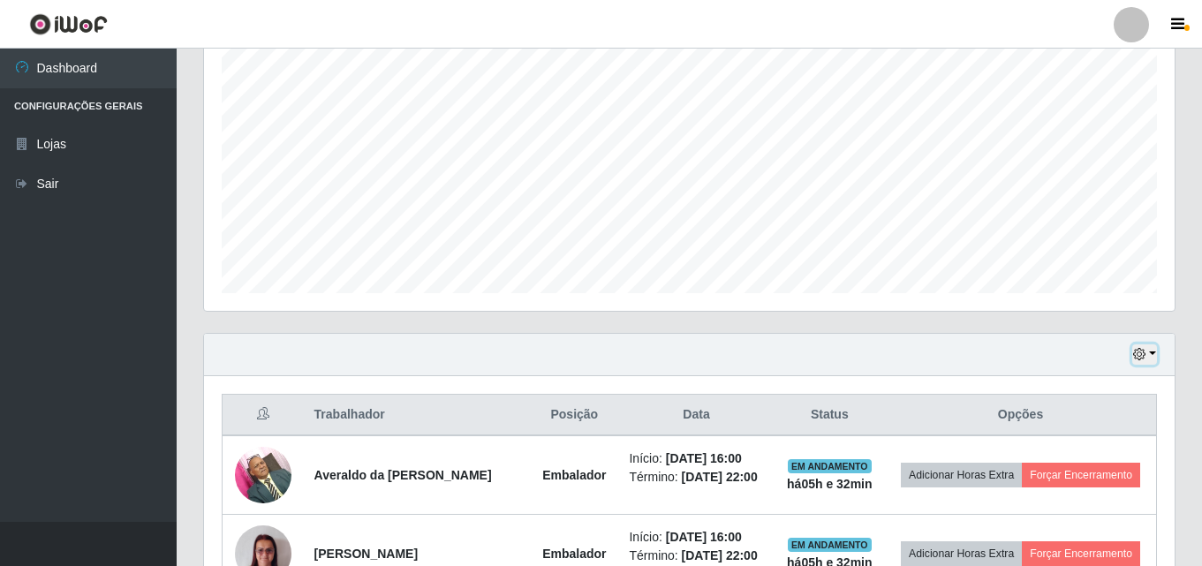
click at [1157, 353] on button "button" at bounding box center [1145, 355] width 25 height 20
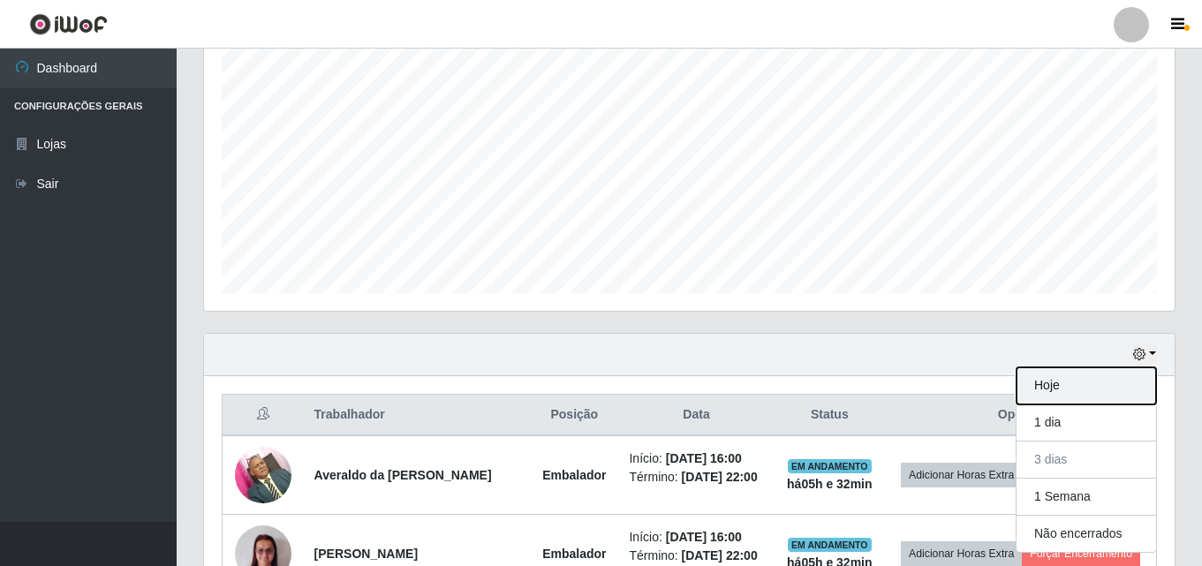
click at [1111, 385] on button "Hoje" at bounding box center [1087, 386] width 140 height 37
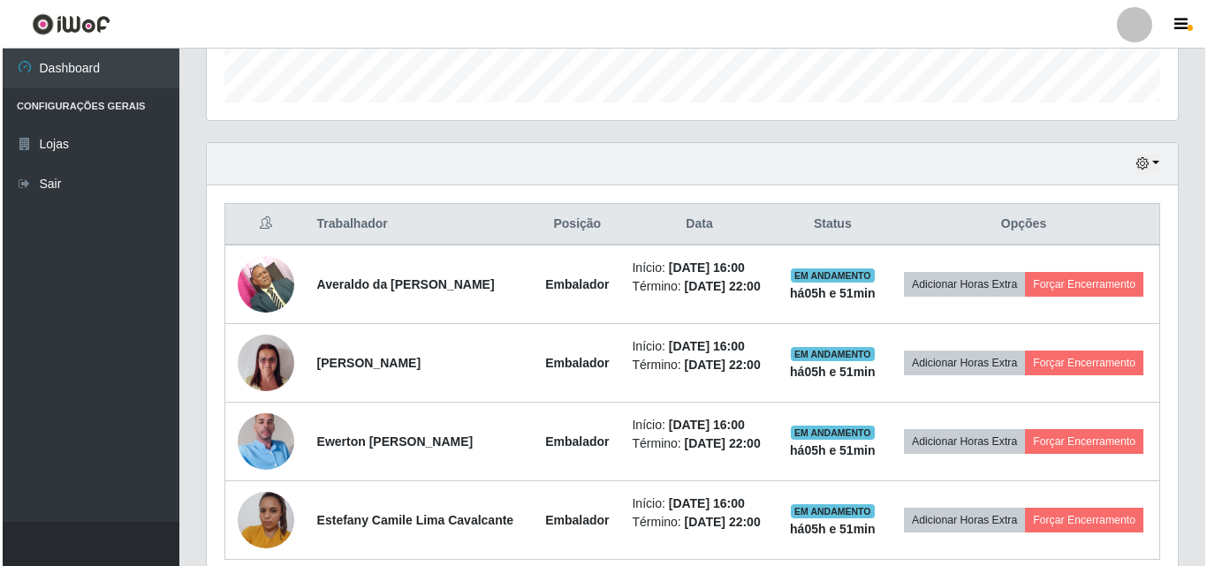
scroll to position [660, 0]
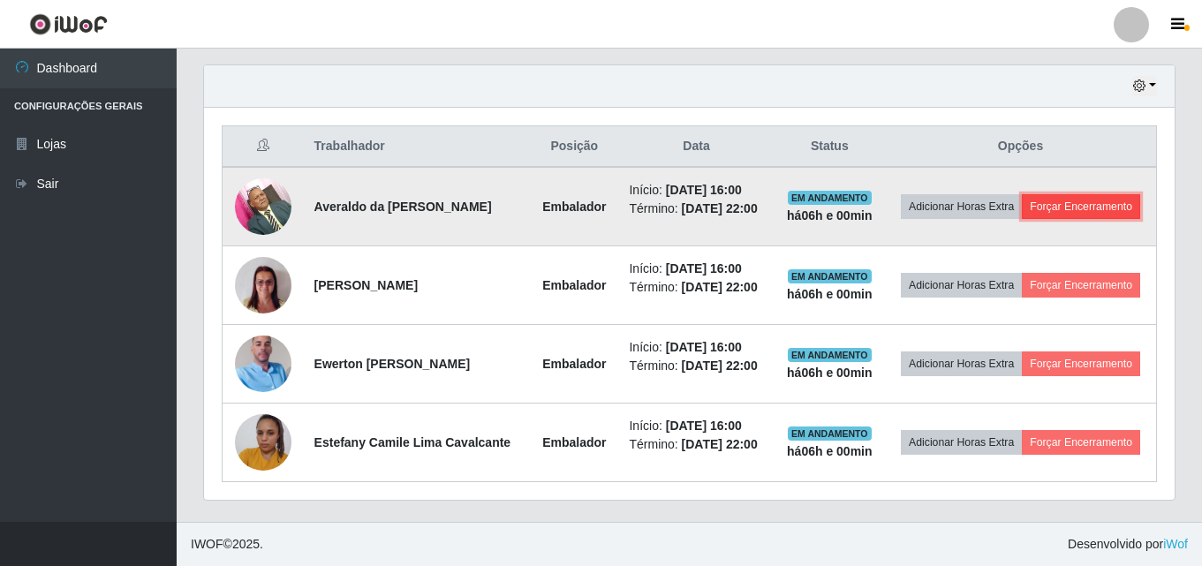
click at [1023, 194] on button "Forçar Encerramento" at bounding box center [1081, 206] width 118 height 25
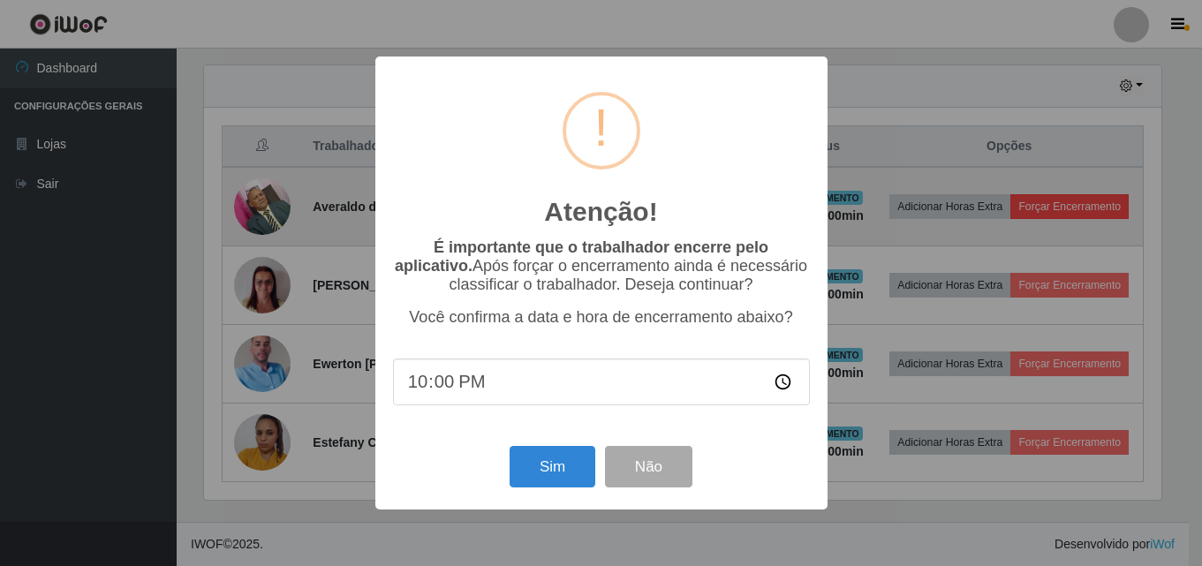
scroll to position [367, 962]
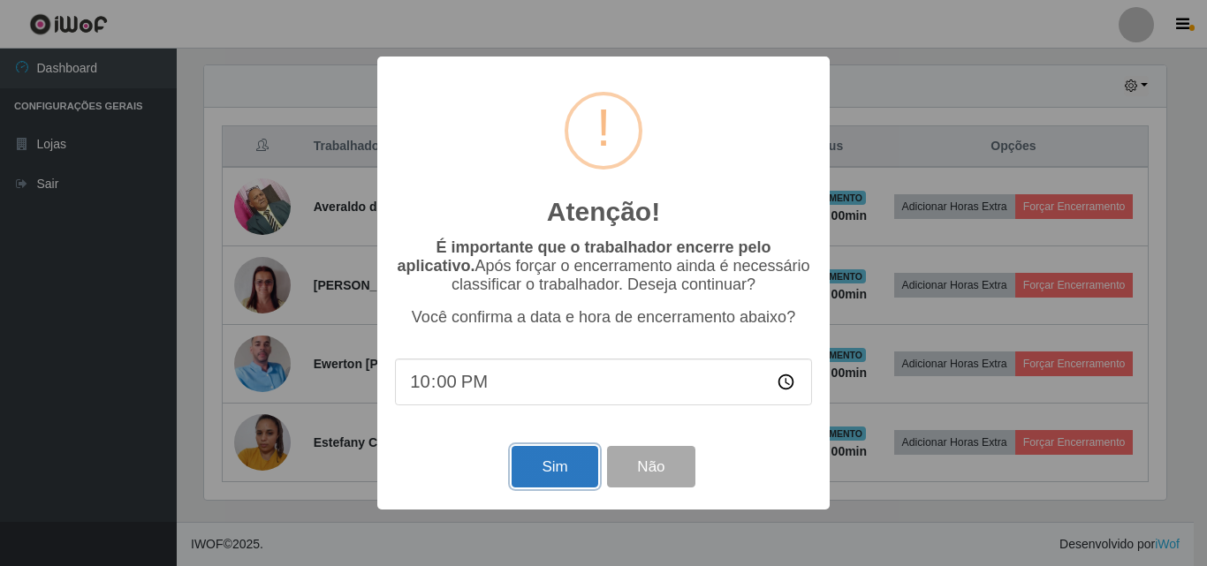
click at [544, 478] on button "Sim" at bounding box center [555, 467] width 86 height 42
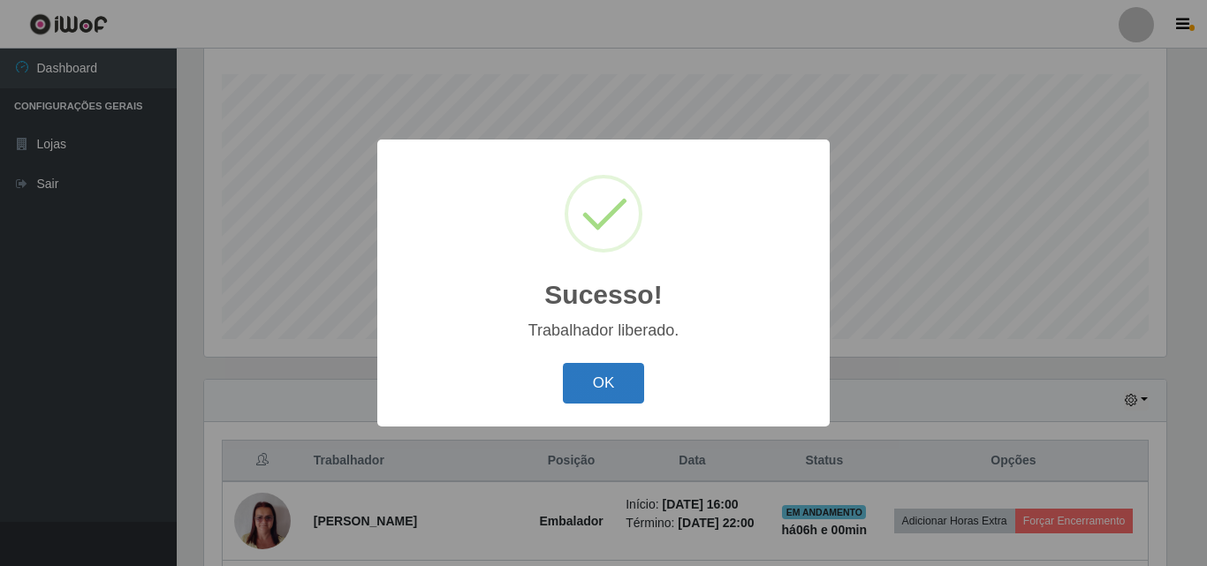
click at [584, 381] on button "OK" at bounding box center [604, 384] width 82 height 42
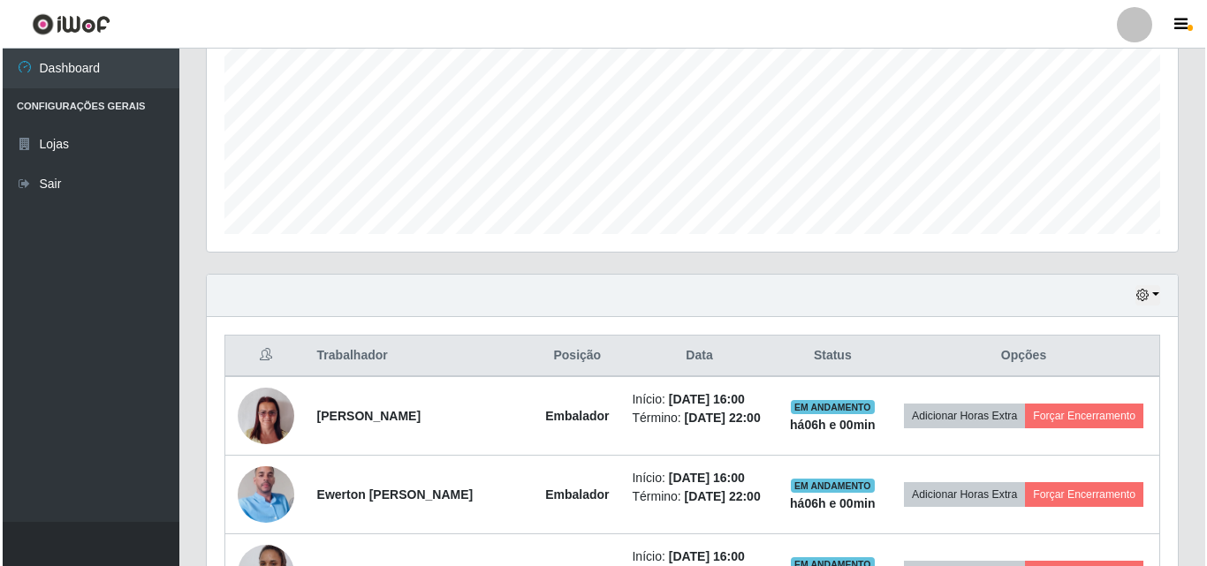
scroll to position [568, 0]
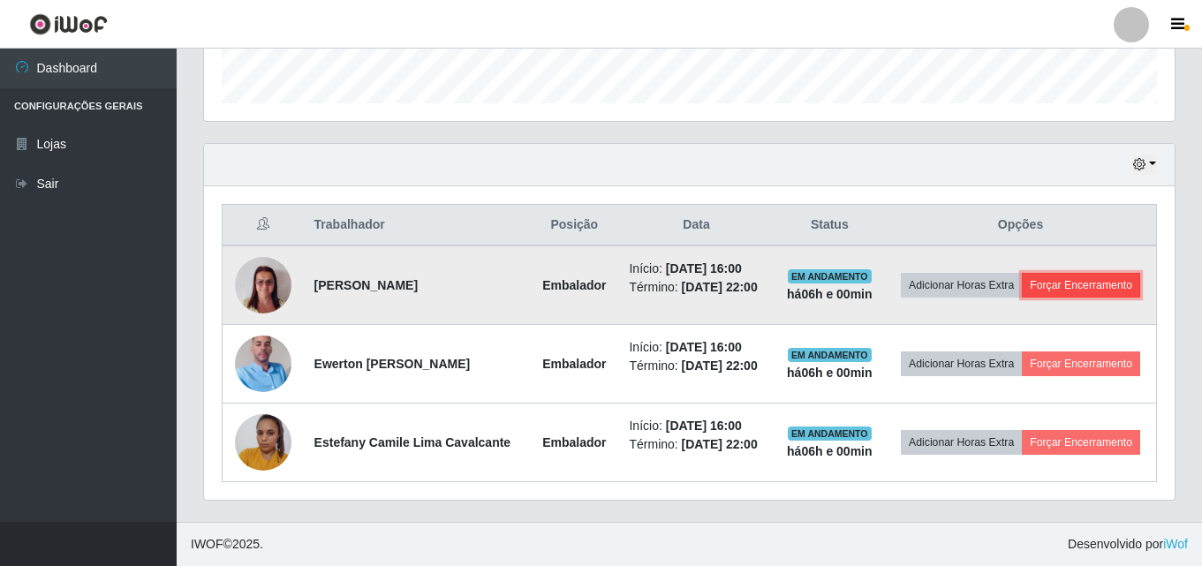
click at [1035, 273] on button "Forçar Encerramento" at bounding box center [1081, 285] width 118 height 25
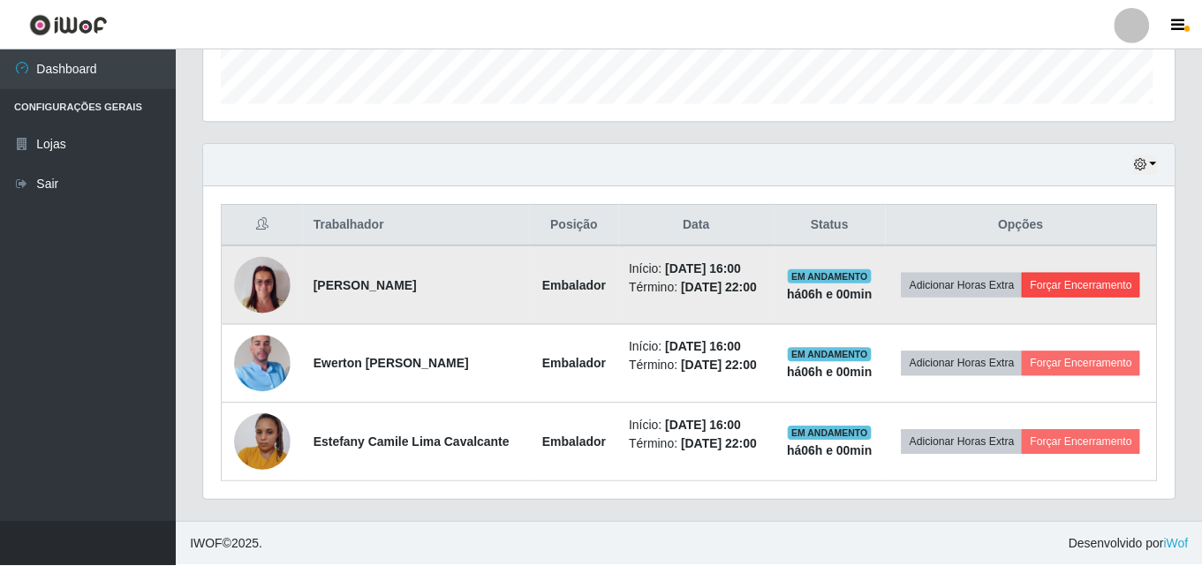
scroll to position [367, 962]
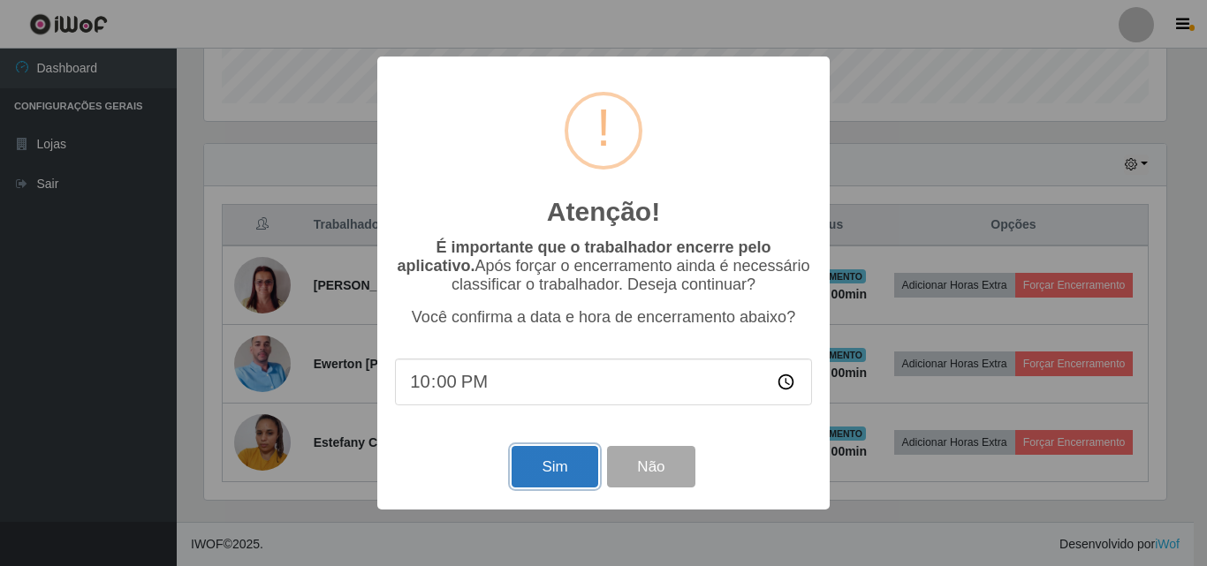
click at [561, 472] on button "Sim" at bounding box center [555, 467] width 86 height 42
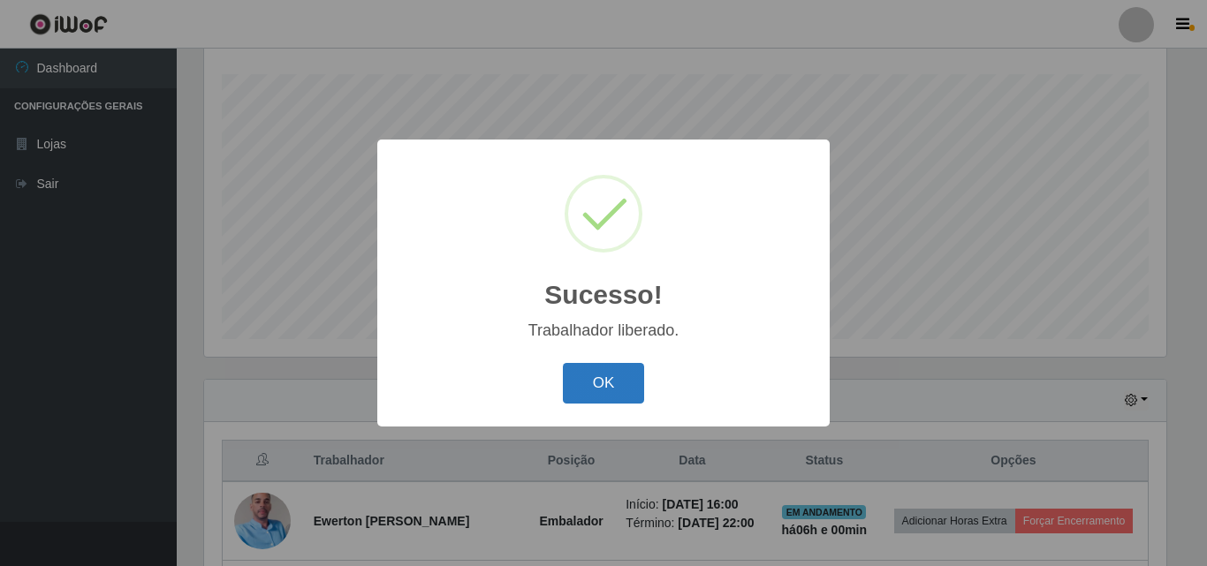
click at [643, 387] on button "OK" at bounding box center [604, 384] width 82 height 42
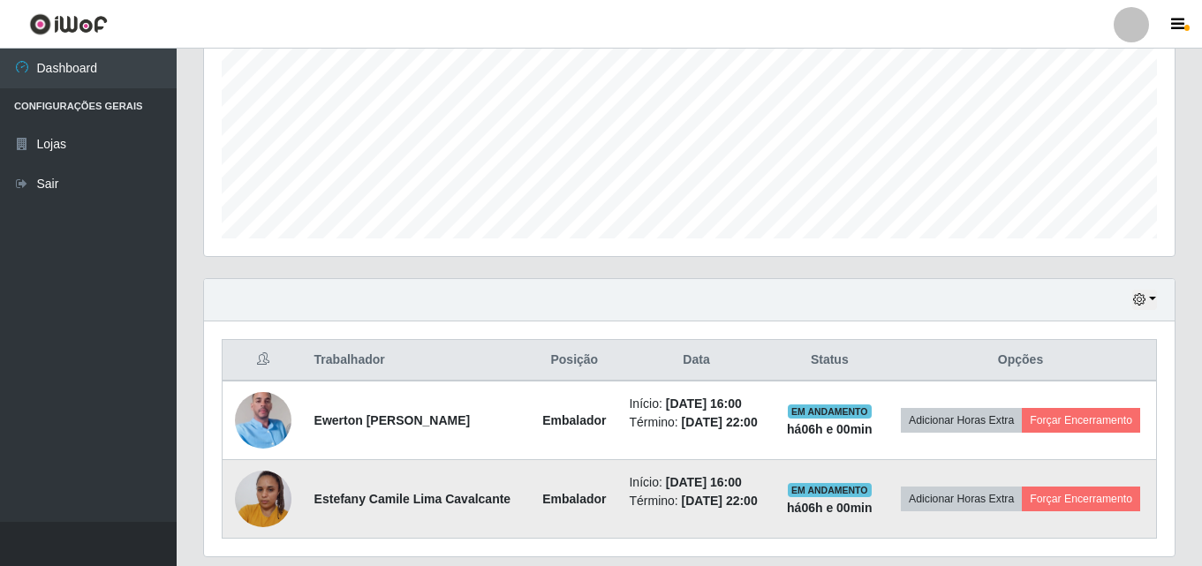
scroll to position [476, 0]
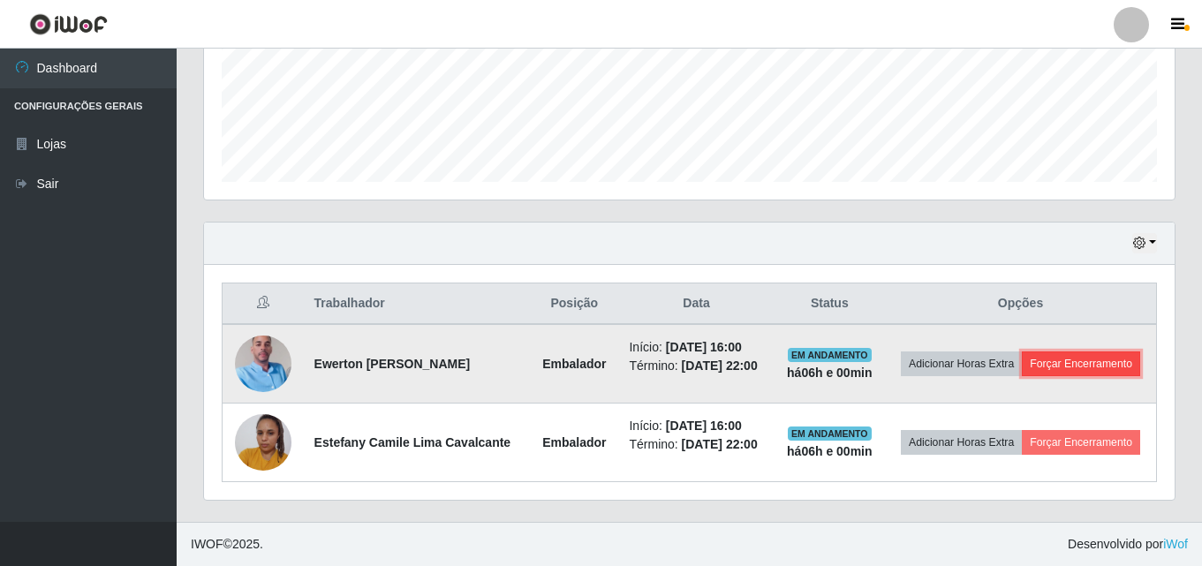
click at [1022, 356] on button "Forçar Encerramento" at bounding box center [1081, 364] width 118 height 25
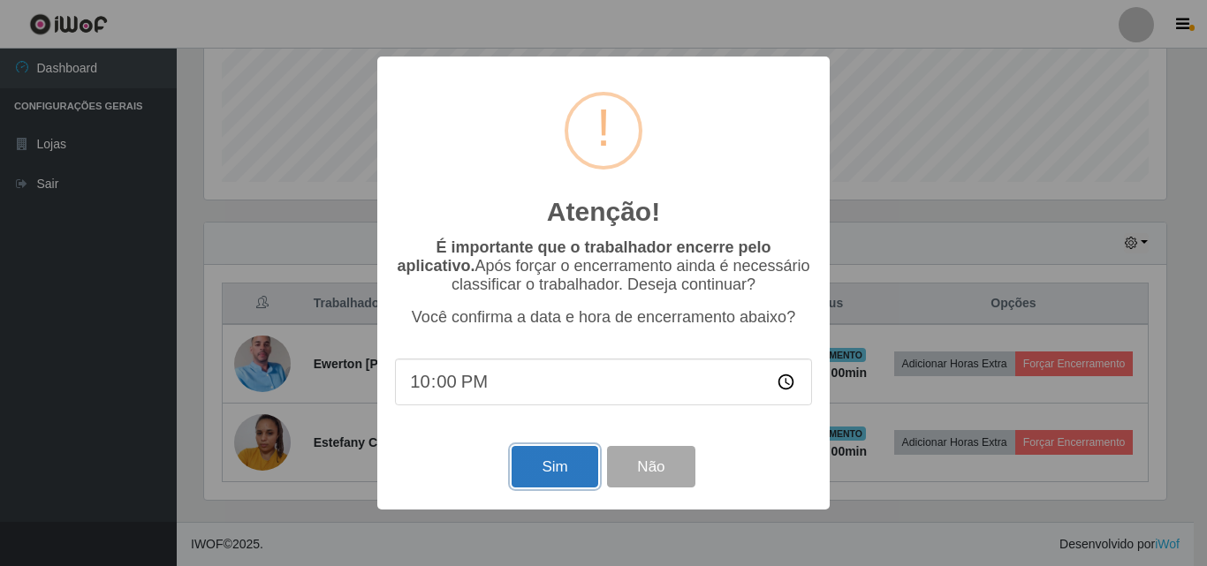
click at [547, 472] on button "Sim" at bounding box center [555, 467] width 86 height 42
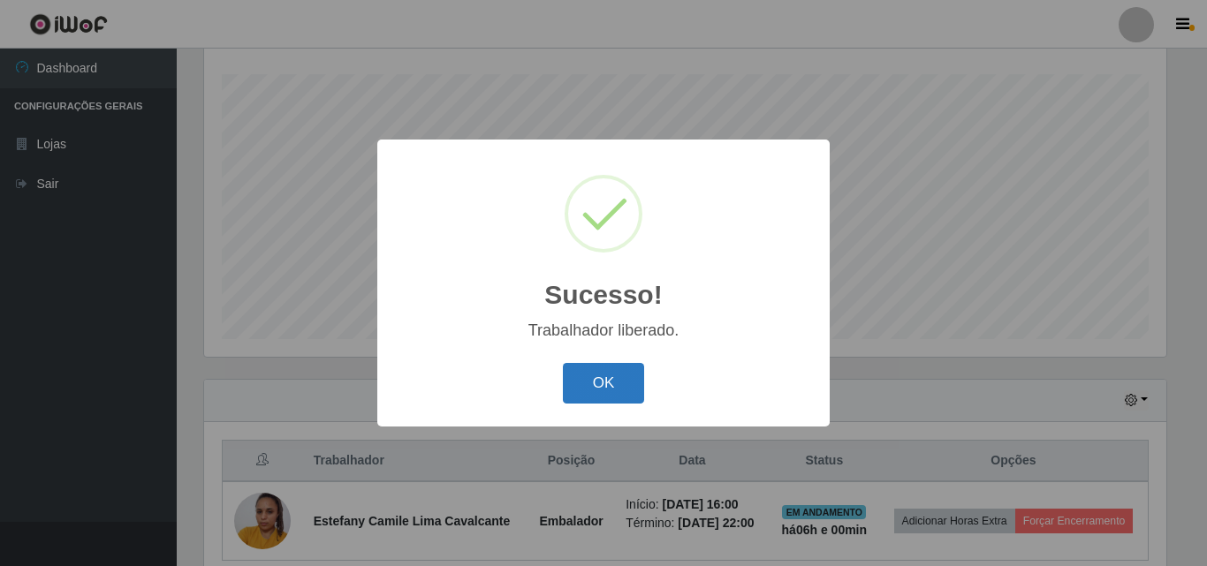
click at [614, 384] on button "OK" at bounding box center [604, 384] width 82 height 42
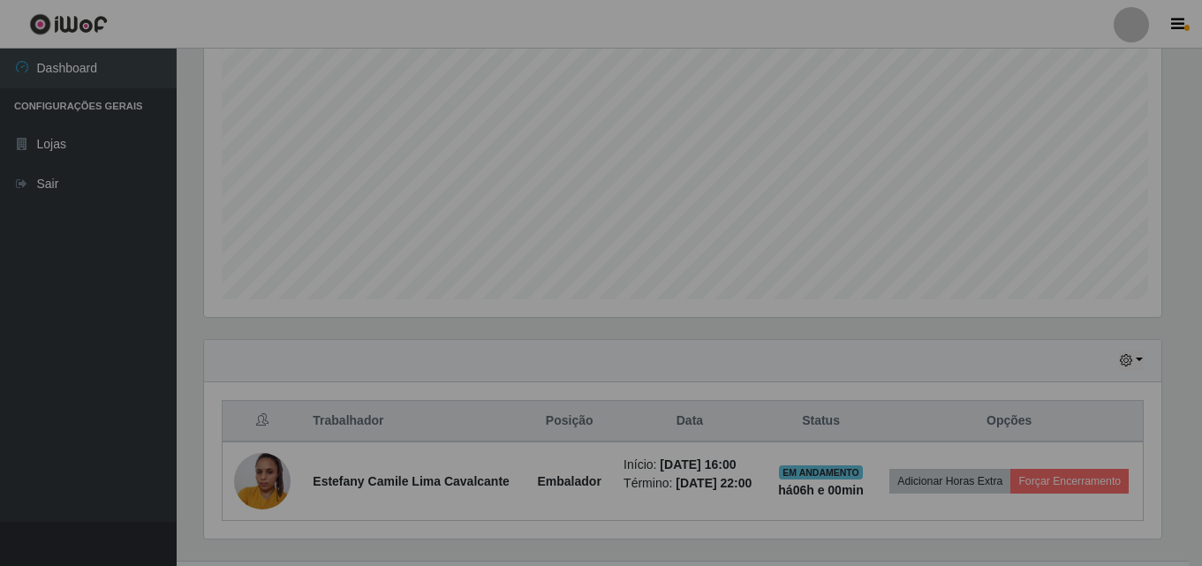
scroll to position [367, 971]
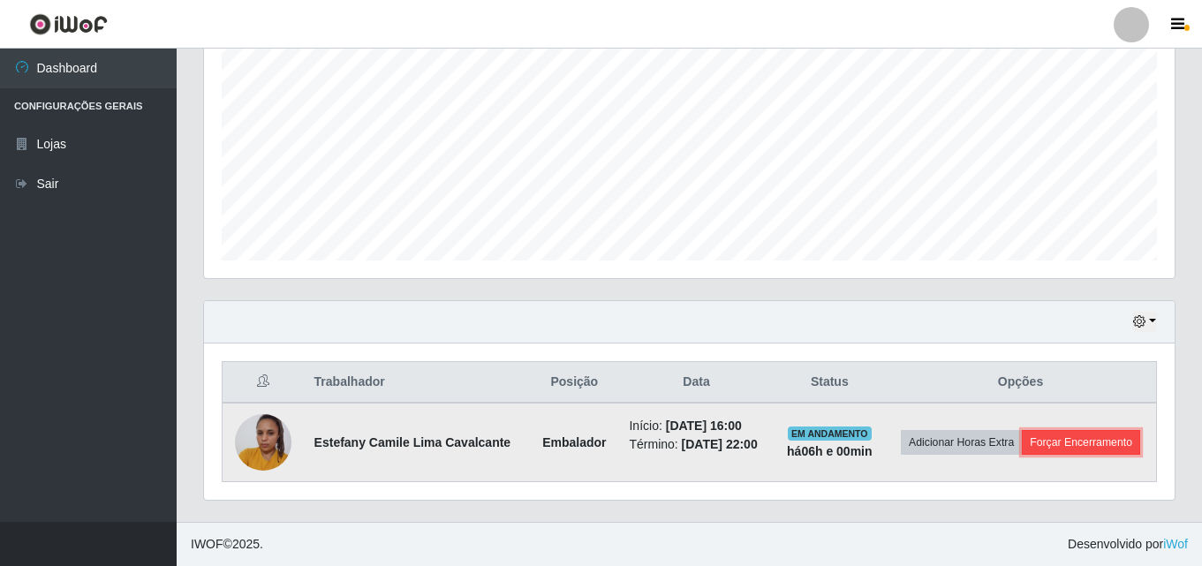
click at [1081, 447] on button "Forçar Encerramento" at bounding box center [1081, 442] width 118 height 25
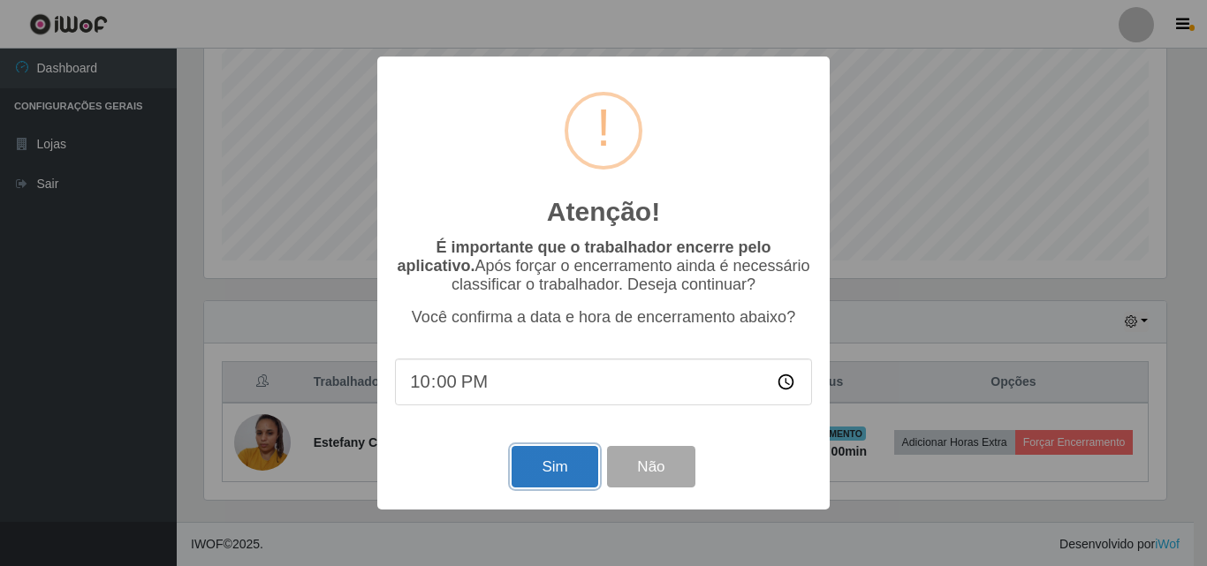
click at [566, 468] on button "Sim" at bounding box center [555, 467] width 86 height 42
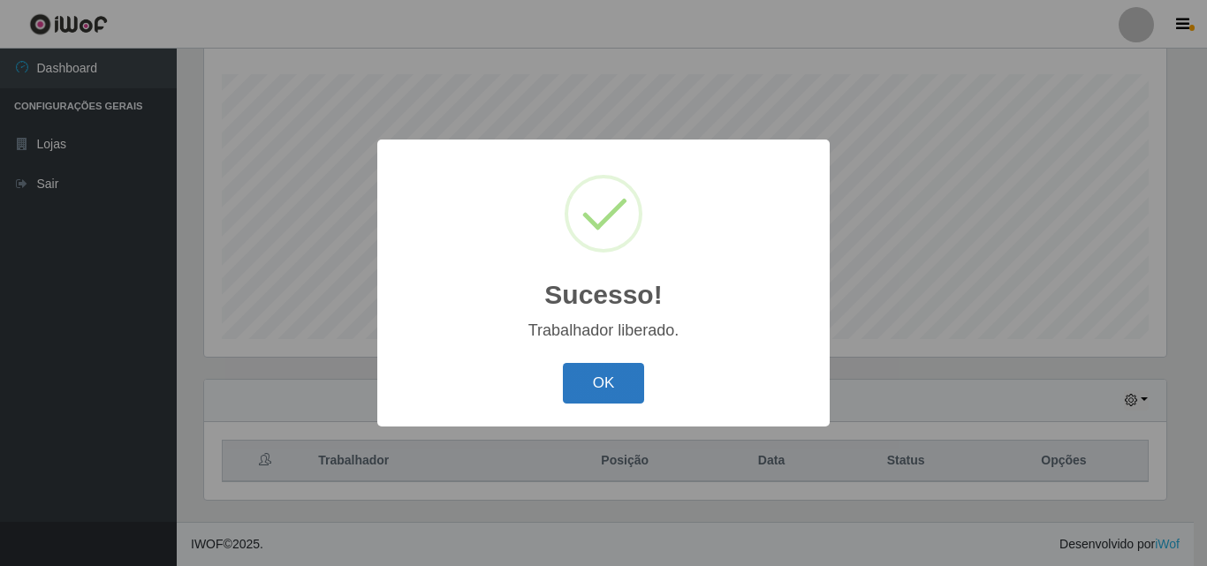
click at [601, 368] on button "OK" at bounding box center [604, 384] width 82 height 42
